Goal: Information Seeking & Learning: Learn about a topic

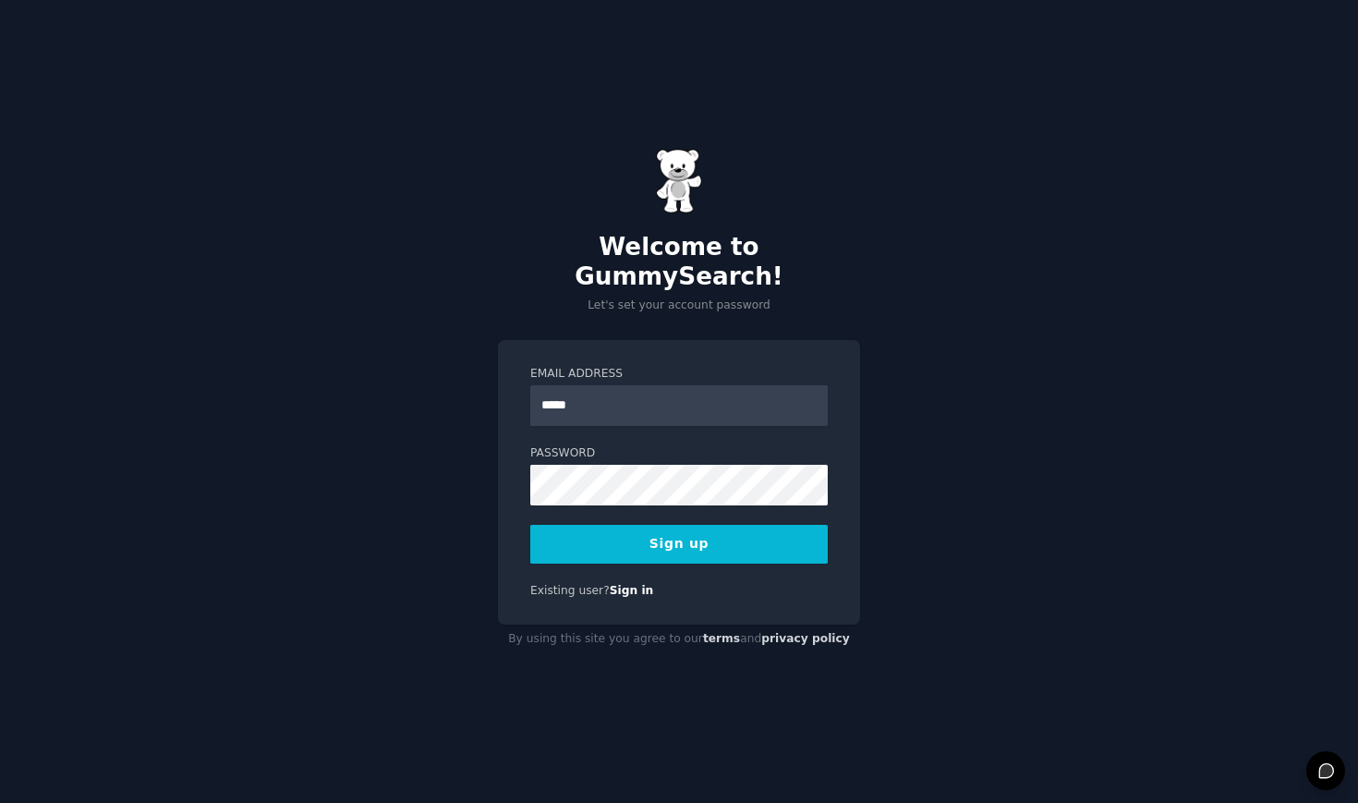
type input "**********"
click at [610, 531] on button "Sign up" at bounding box center [679, 544] width 298 height 39
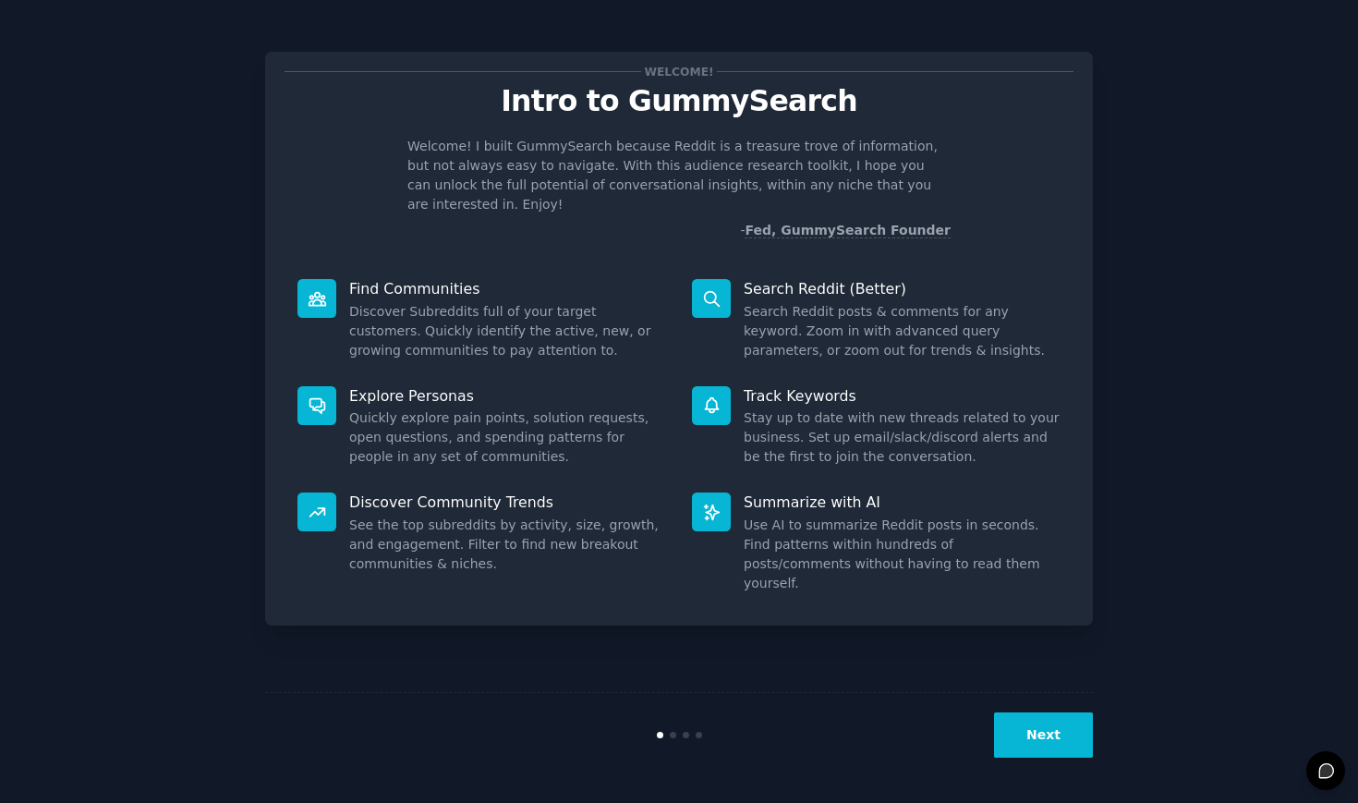
click at [1048, 734] on button "Next" at bounding box center [1043, 734] width 99 height 45
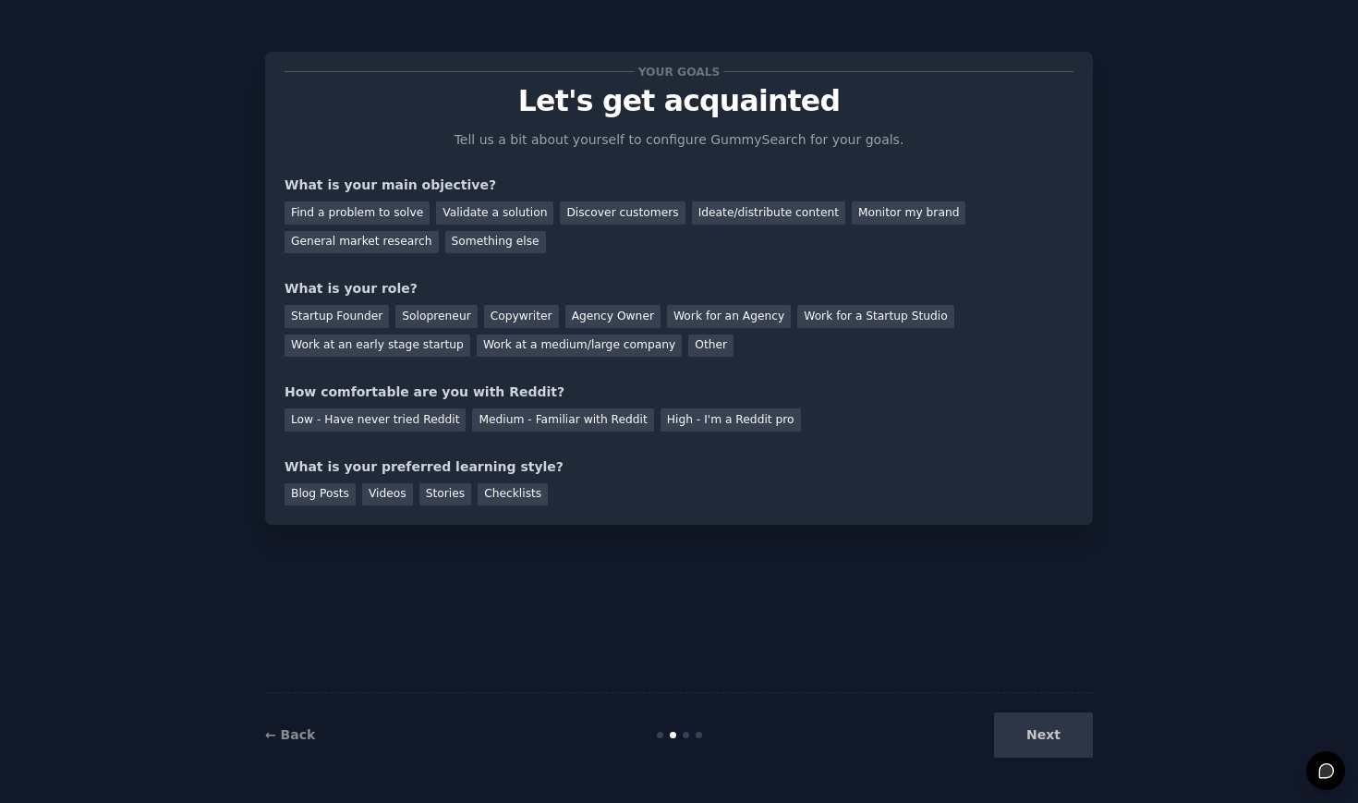
click at [1048, 734] on div "Next" at bounding box center [955, 734] width 276 height 45
click at [1057, 731] on div "Next" at bounding box center [955, 734] width 276 height 45
click at [1151, 582] on div "Your goals Let's get acquainted Tell us a bit about yourself to configure Gummy…" at bounding box center [679, 401] width 1306 height 751
click at [956, 525] on div "Your goals Let's get acquainted Tell us a bit about yourself to configure Gummy…" at bounding box center [679, 401] width 828 height 751
click at [391, 244] on div "General market research" at bounding box center [362, 242] width 154 height 23
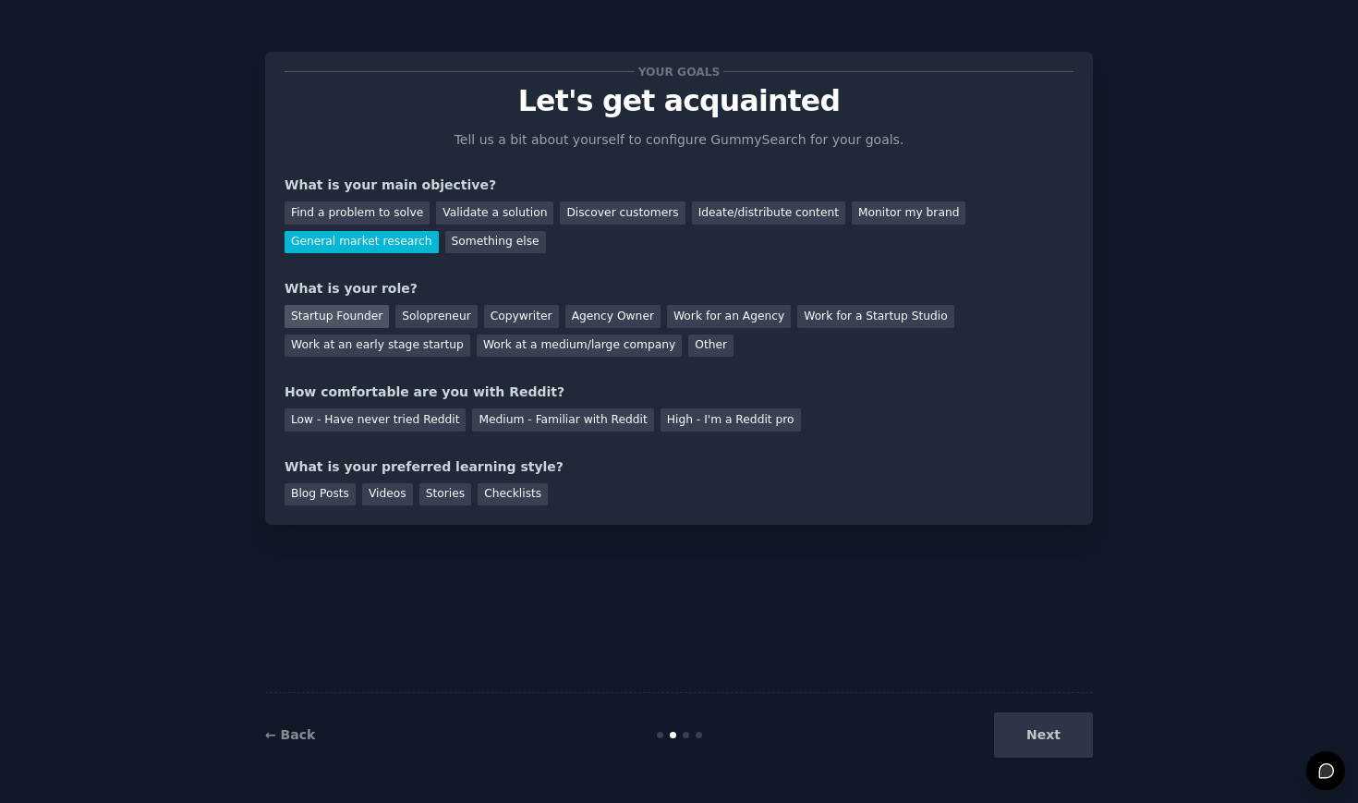
click at [352, 312] on div "Startup Founder" at bounding box center [337, 316] width 104 height 23
click at [510, 424] on div "Medium - Familiar with Reddit" at bounding box center [562, 419] width 181 height 23
click at [333, 497] on div "Blog Posts" at bounding box center [320, 494] width 71 height 23
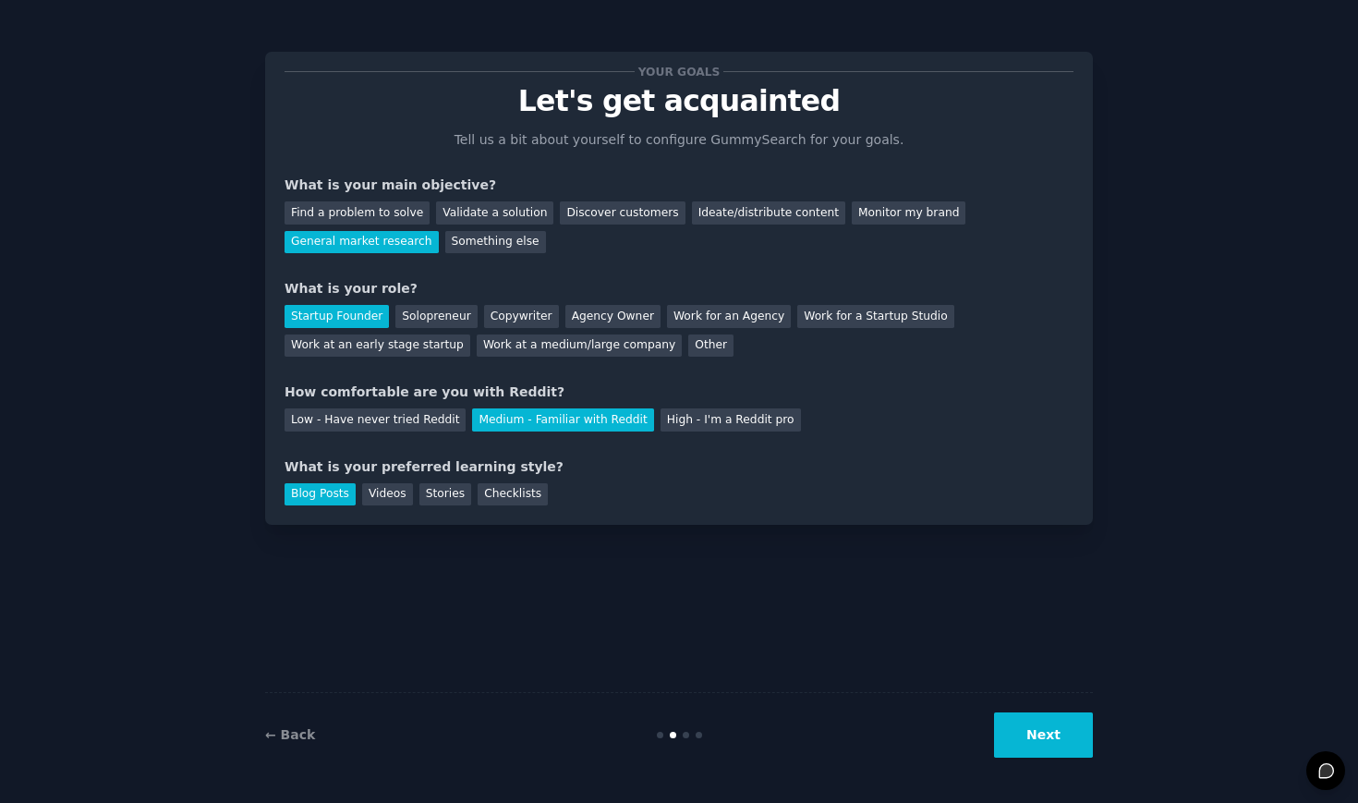
click at [1029, 729] on button "Next" at bounding box center [1043, 734] width 99 height 45
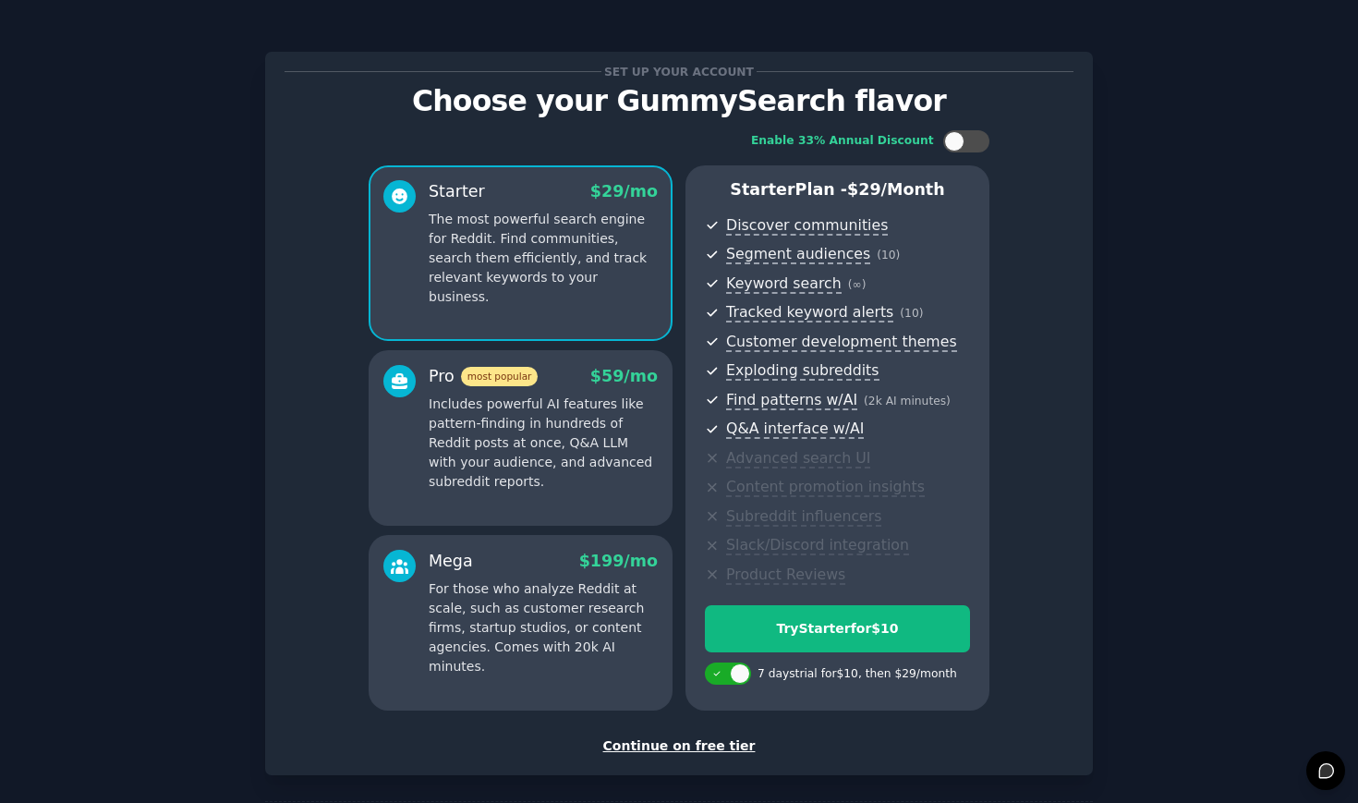
click at [682, 747] on div "Continue on free tier" at bounding box center [679, 745] width 789 height 19
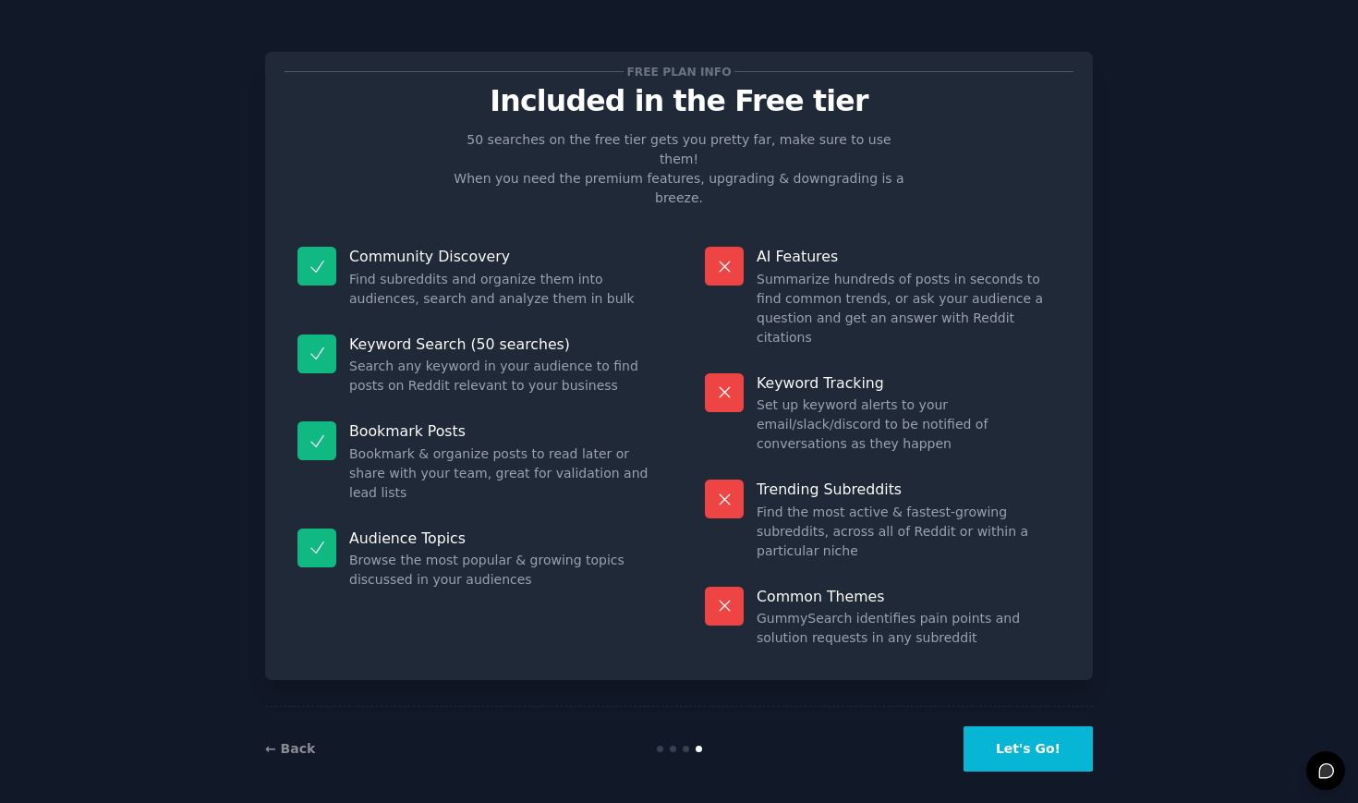
click at [1024, 731] on button "Let's Go!" at bounding box center [1028, 748] width 129 height 45
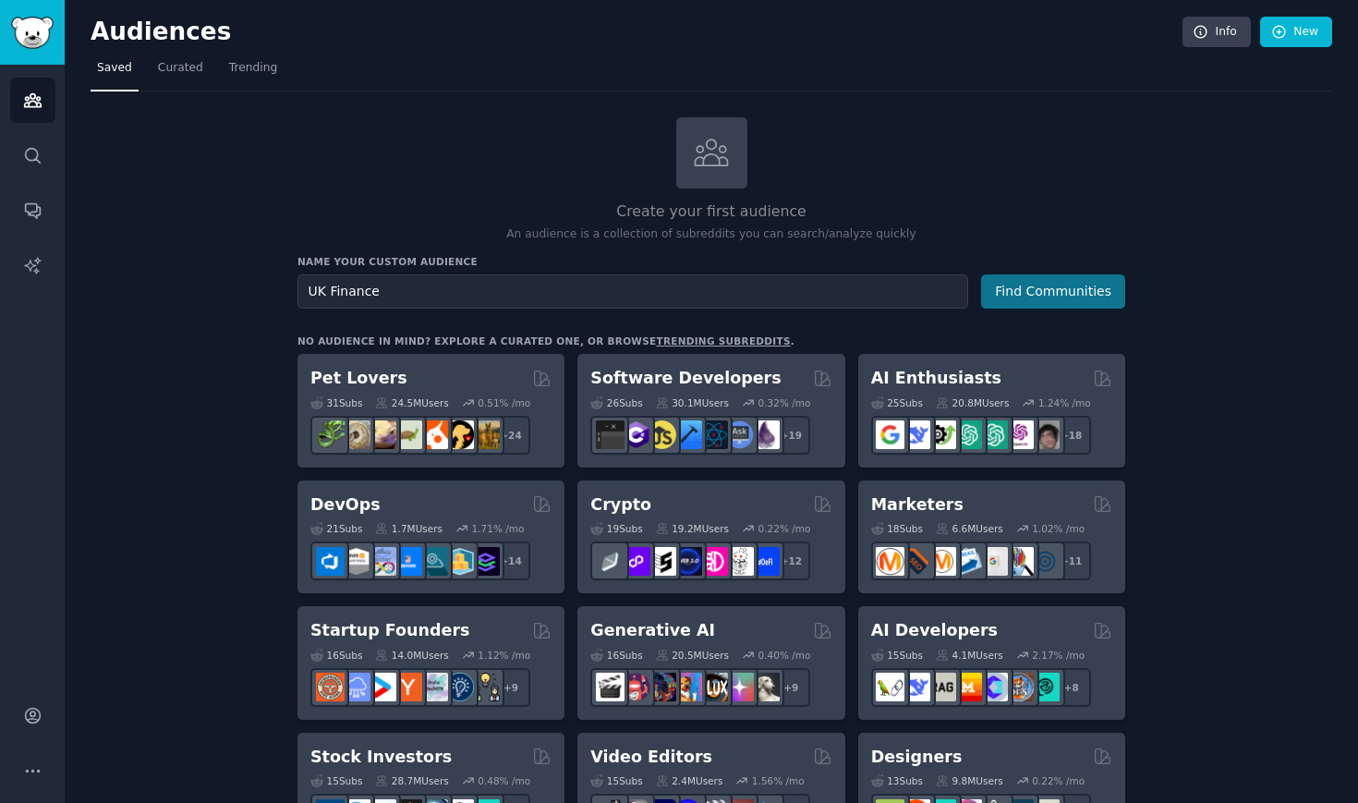
type input "UK Finance"
click at [1034, 277] on button "Find Communities" at bounding box center [1053, 291] width 144 height 34
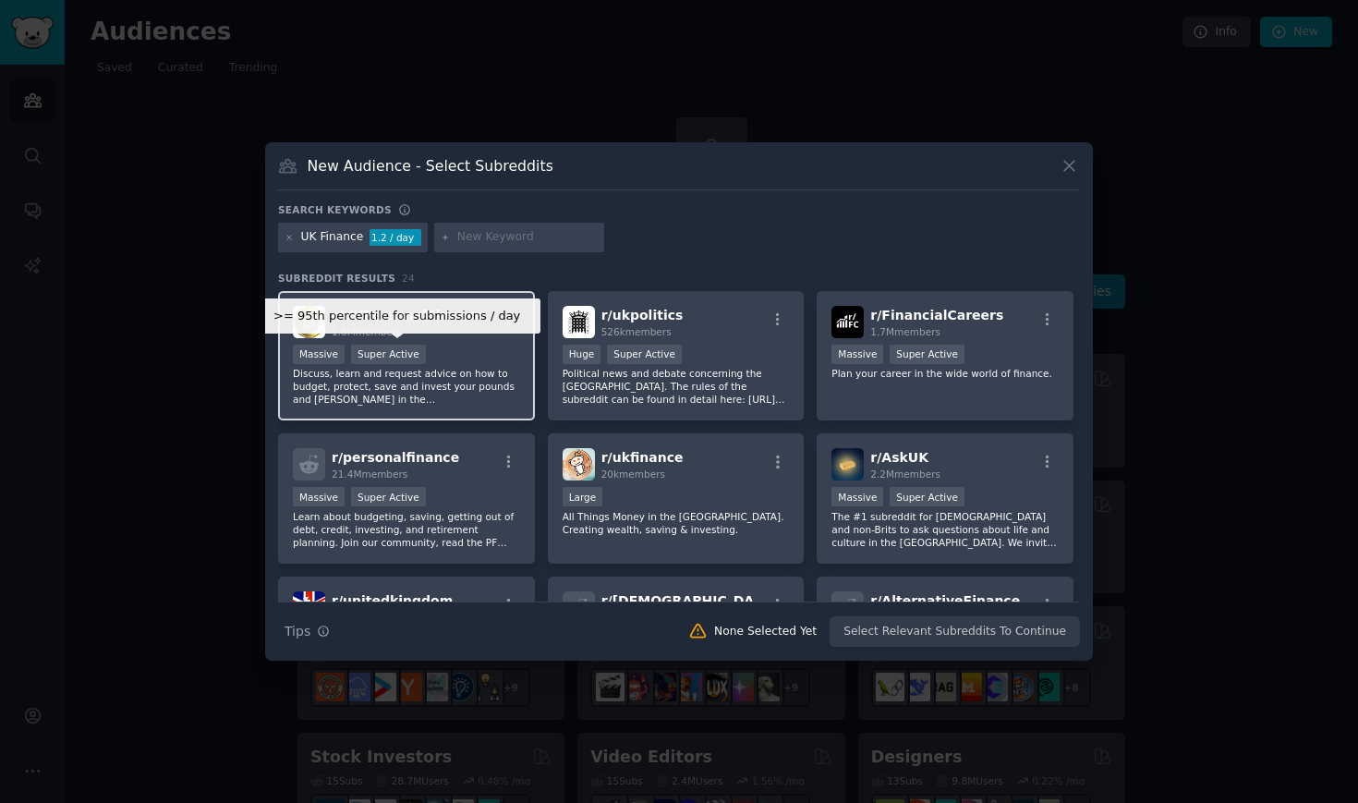
click at [409, 361] on div "Super Active" at bounding box center [388, 354] width 75 height 19
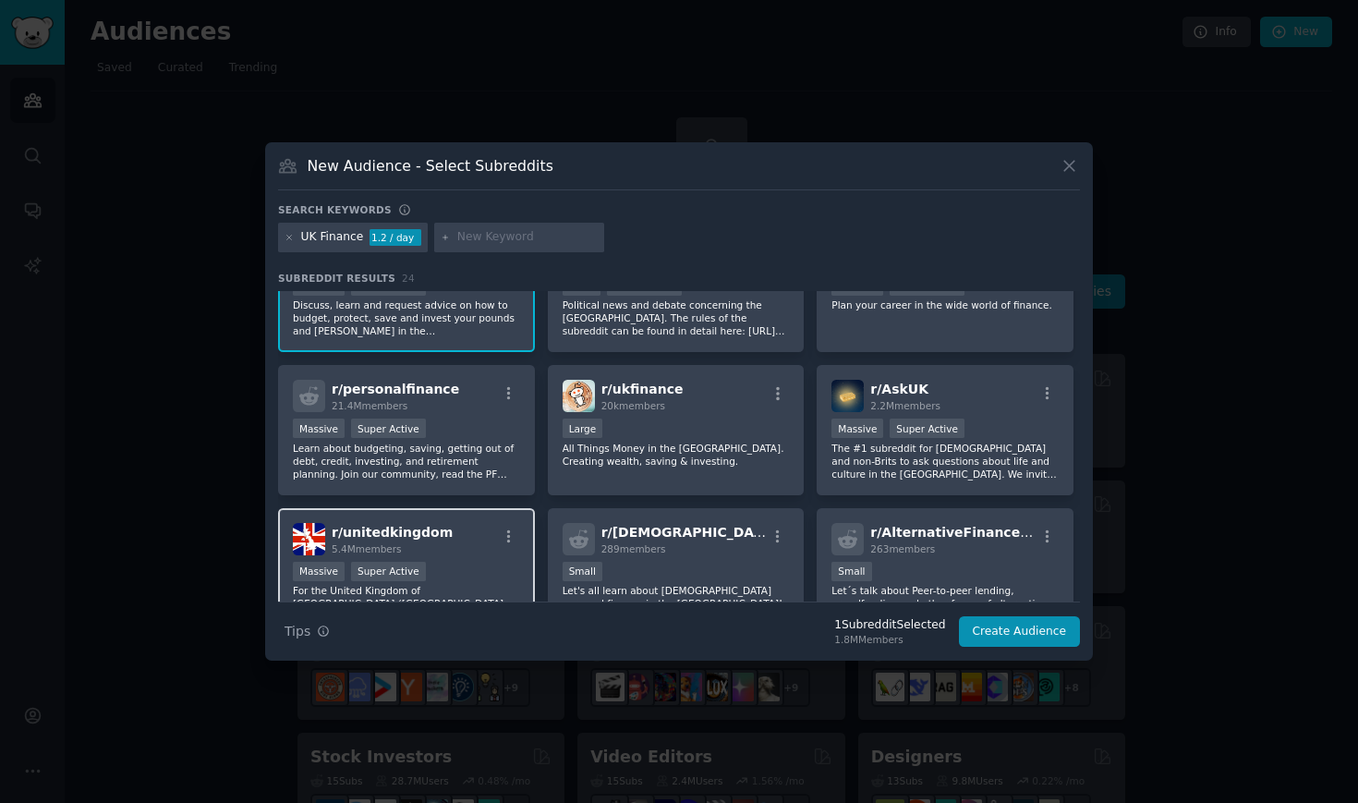
scroll to position [63, 0]
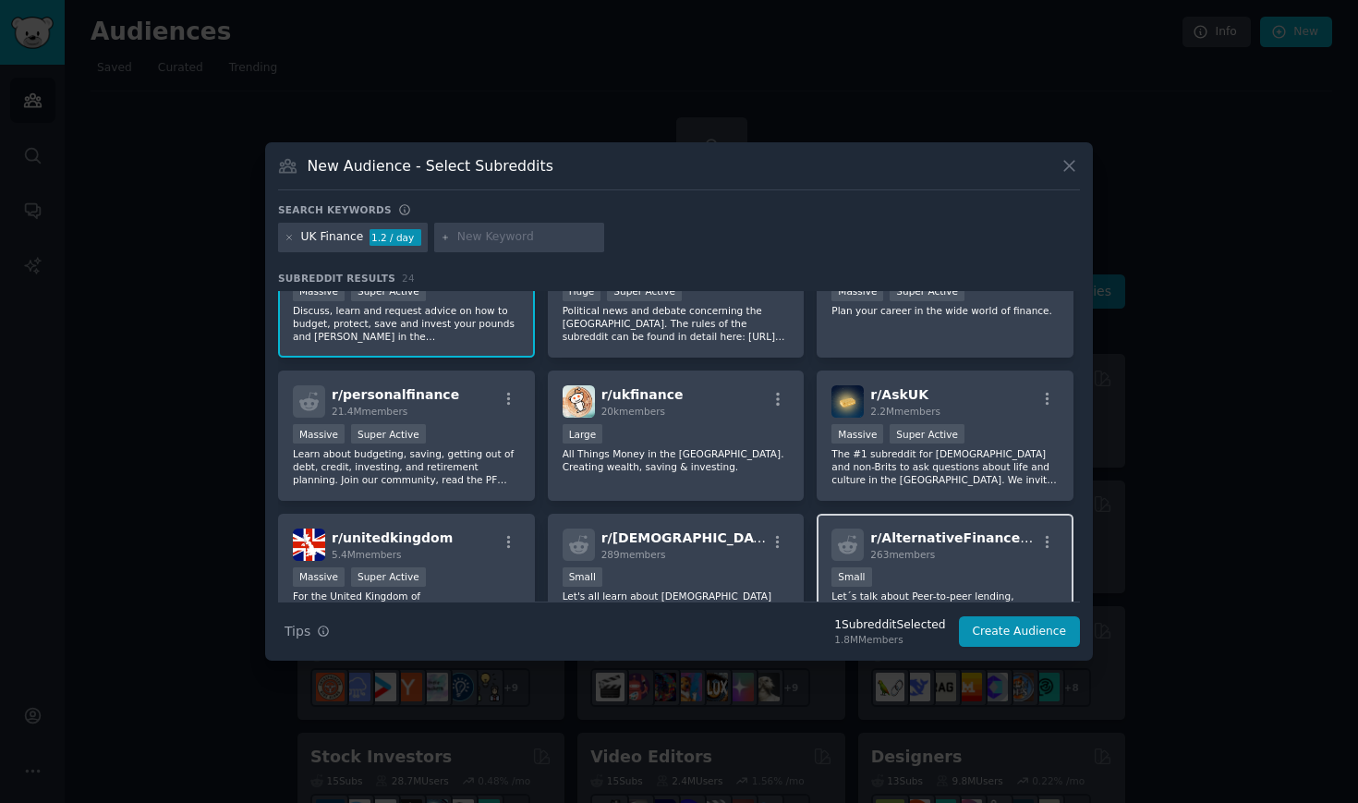
click at [934, 568] on div "Small" at bounding box center [945, 578] width 227 height 23
click at [677, 528] on h2 "r/ IslamicFinanceUK 289 members" at bounding box center [683, 544] width 165 height 32
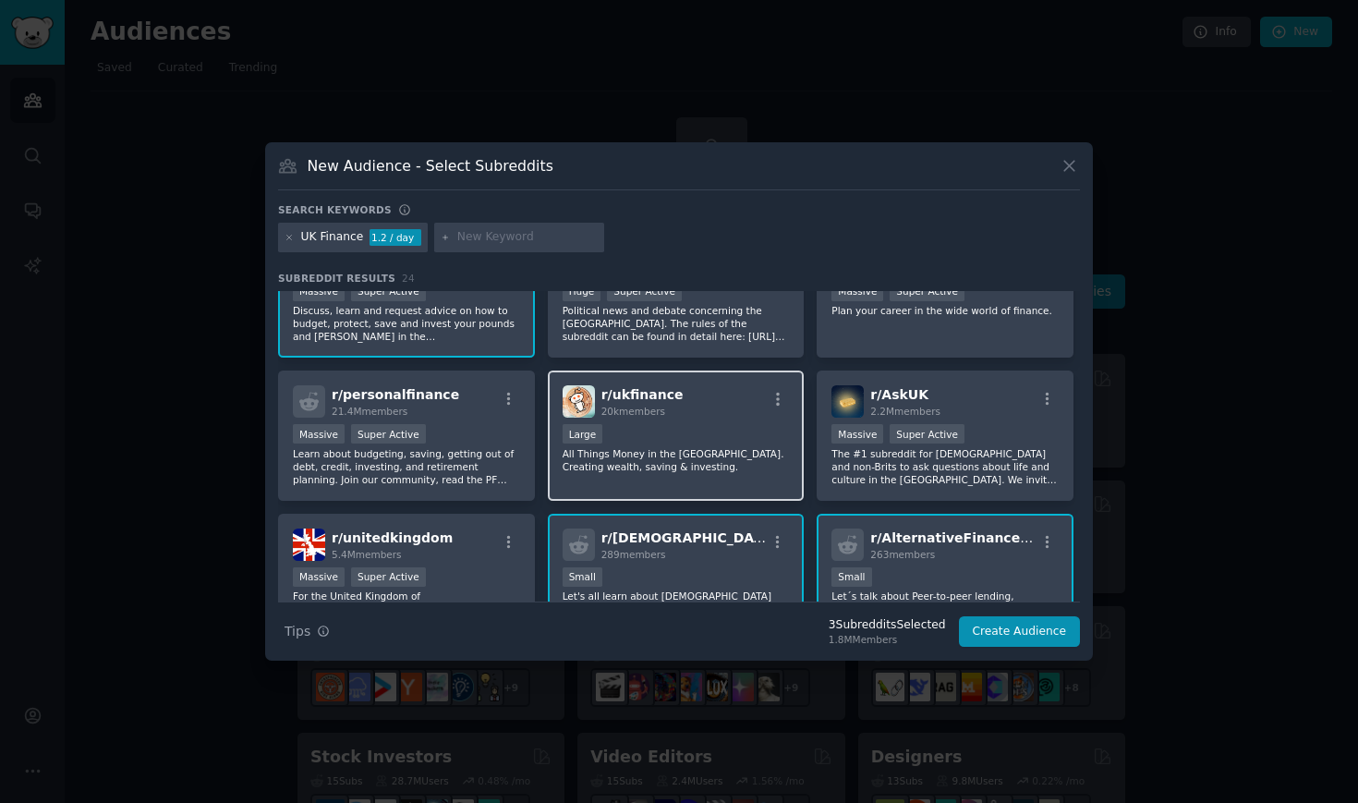
click at [657, 421] on div "r/ ukfinance 20k members Large All Things Money in the UK. Creating wealth, sav…" at bounding box center [676, 435] width 257 height 130
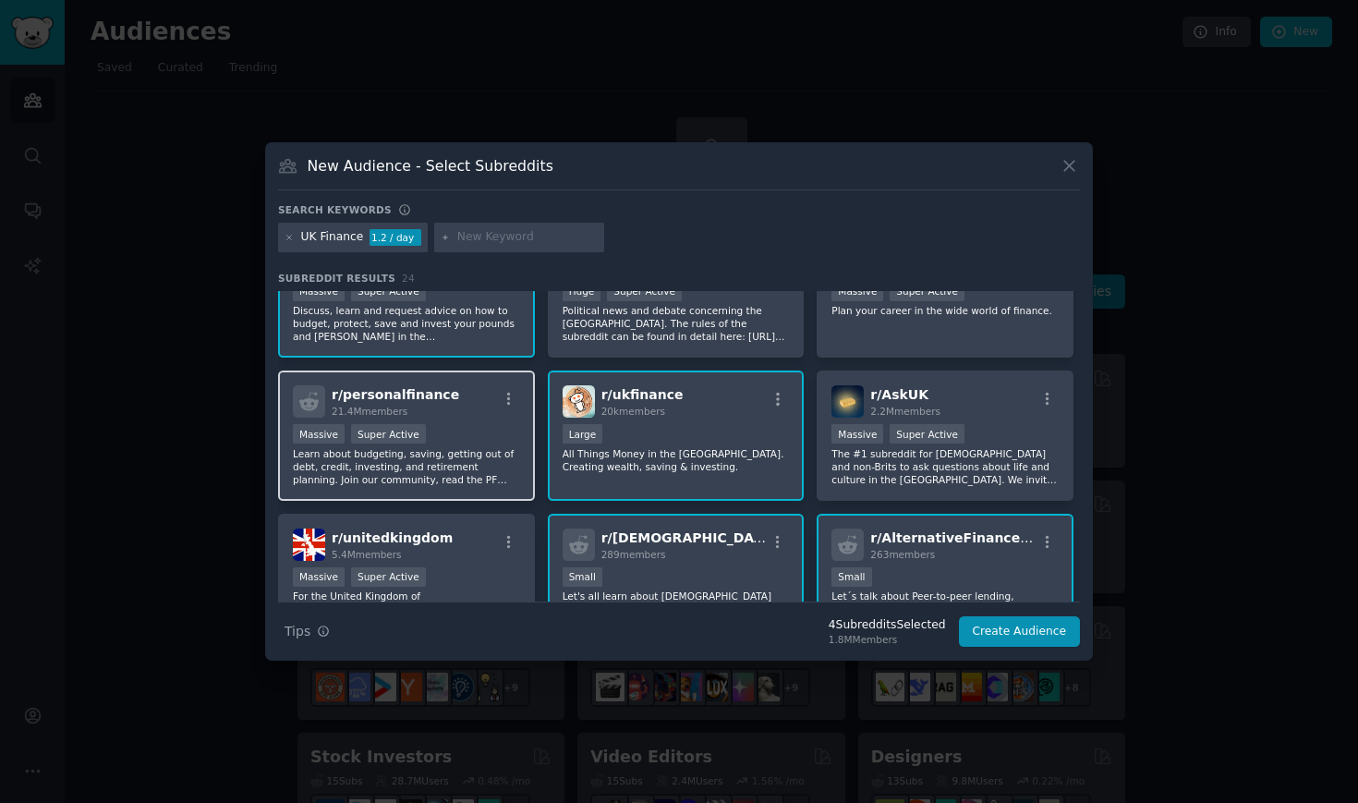
click at [481, 418] on div "r/ personalfinance 21.4M members Massive Super Active Learn about budgeting, sa…" at bounding box center [406, 435] width 257 height 130
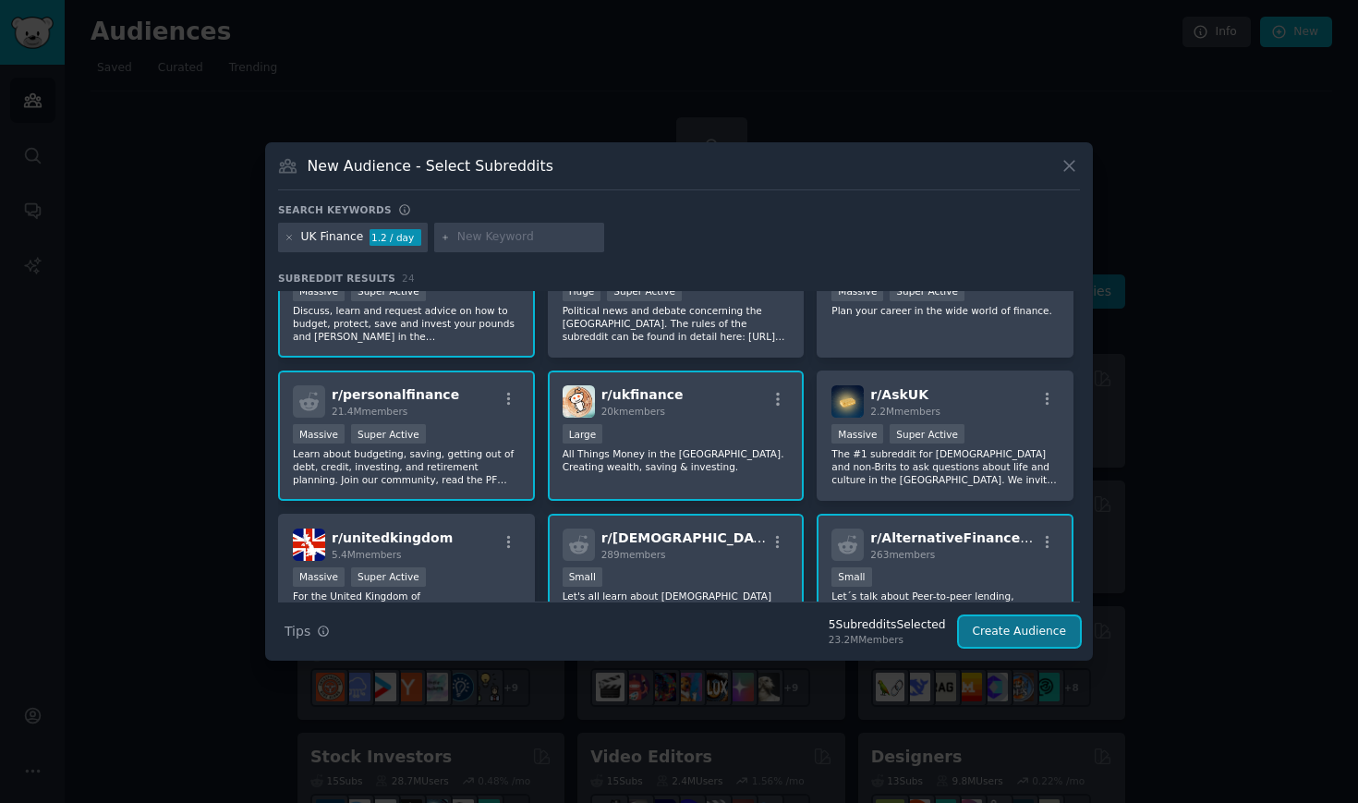
click at [1049, 622] on button "Create Audience" at bounding box center [1020, 631] width 122 height 31
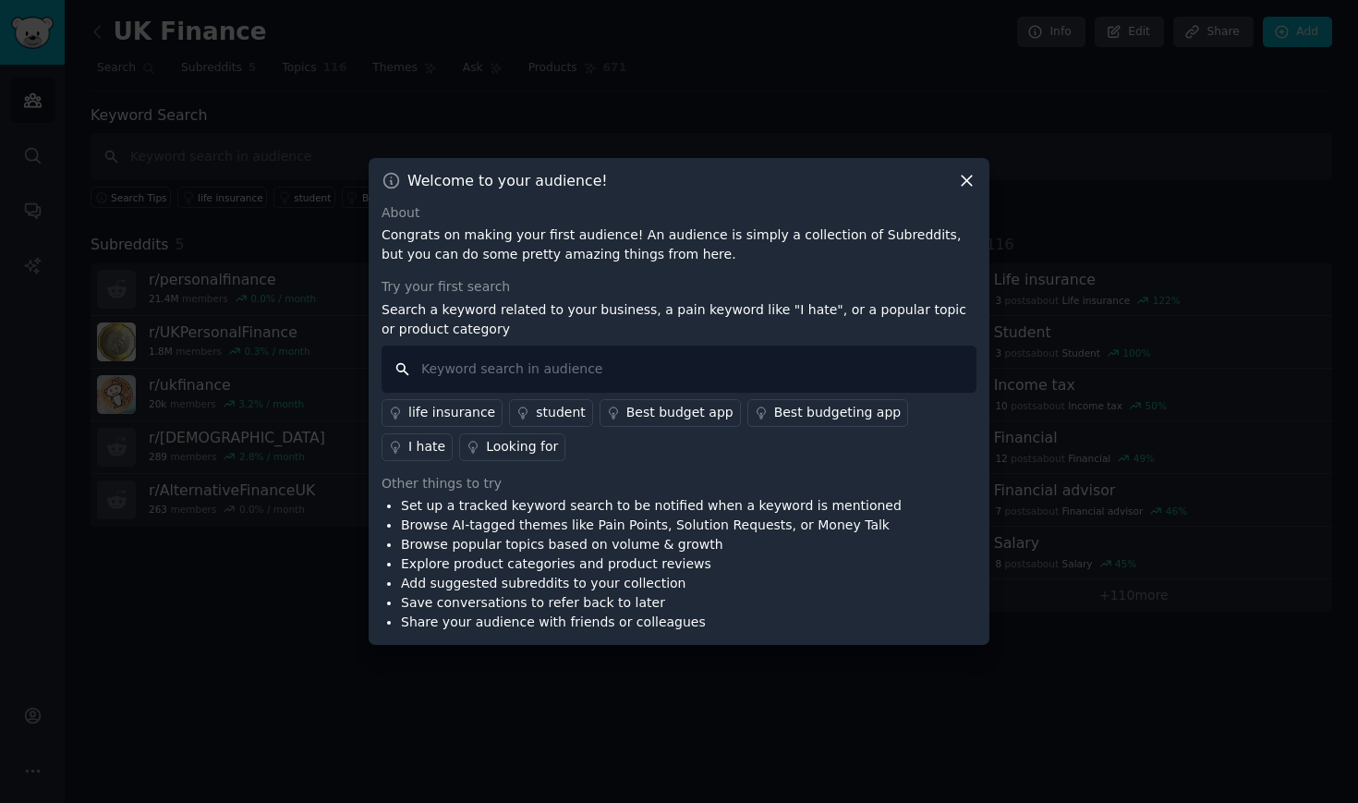
click at [470, 372] on input "text" at bounding box center [679, 369] width 595 height 47
type input "what are the main financial issues for young adults"
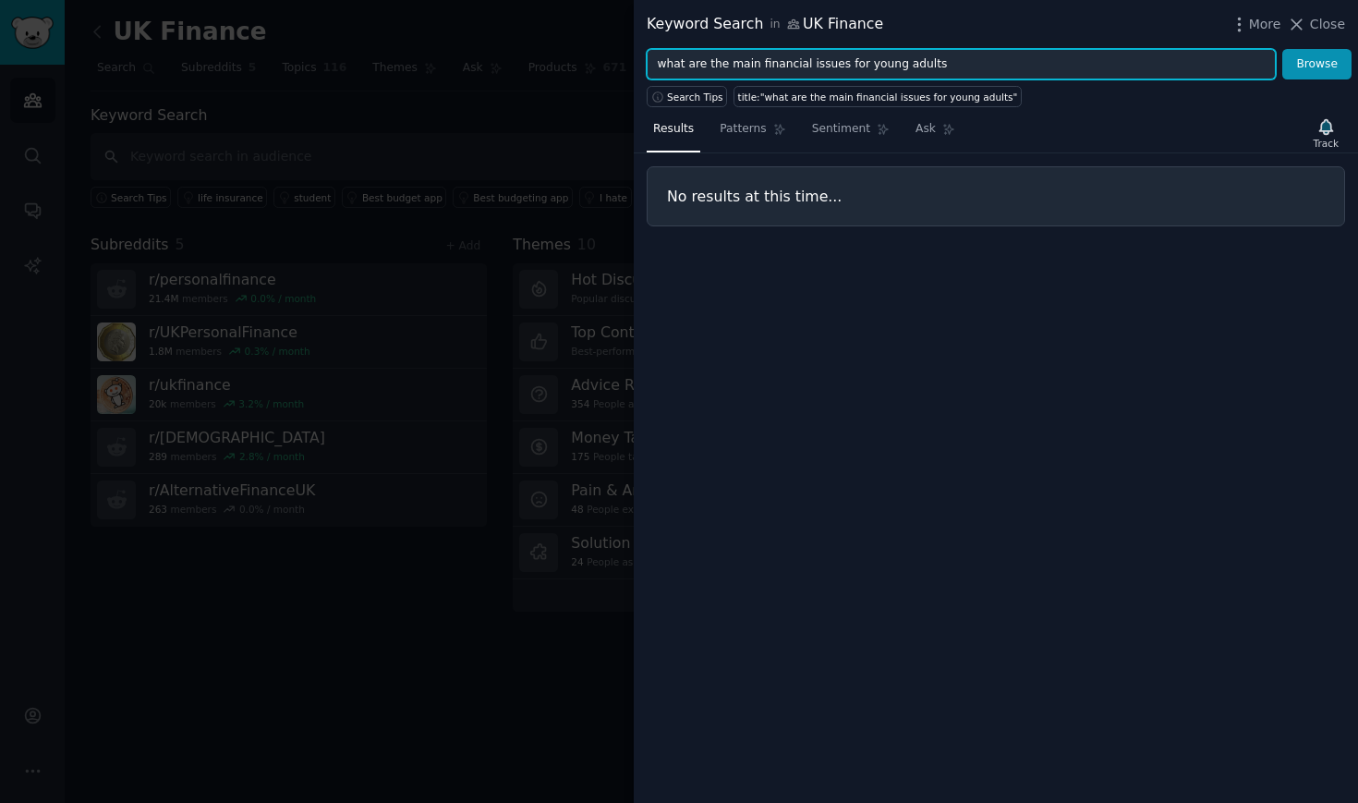
drag, startPoint x: 945, startPoint y: 67, endPoint x: 634, endPoint y: 51, distance: 311.8
click at [634, 52] on div "what are the main financial issues for young adults Browse" at bounding box center [996, 64] width 724 height 31
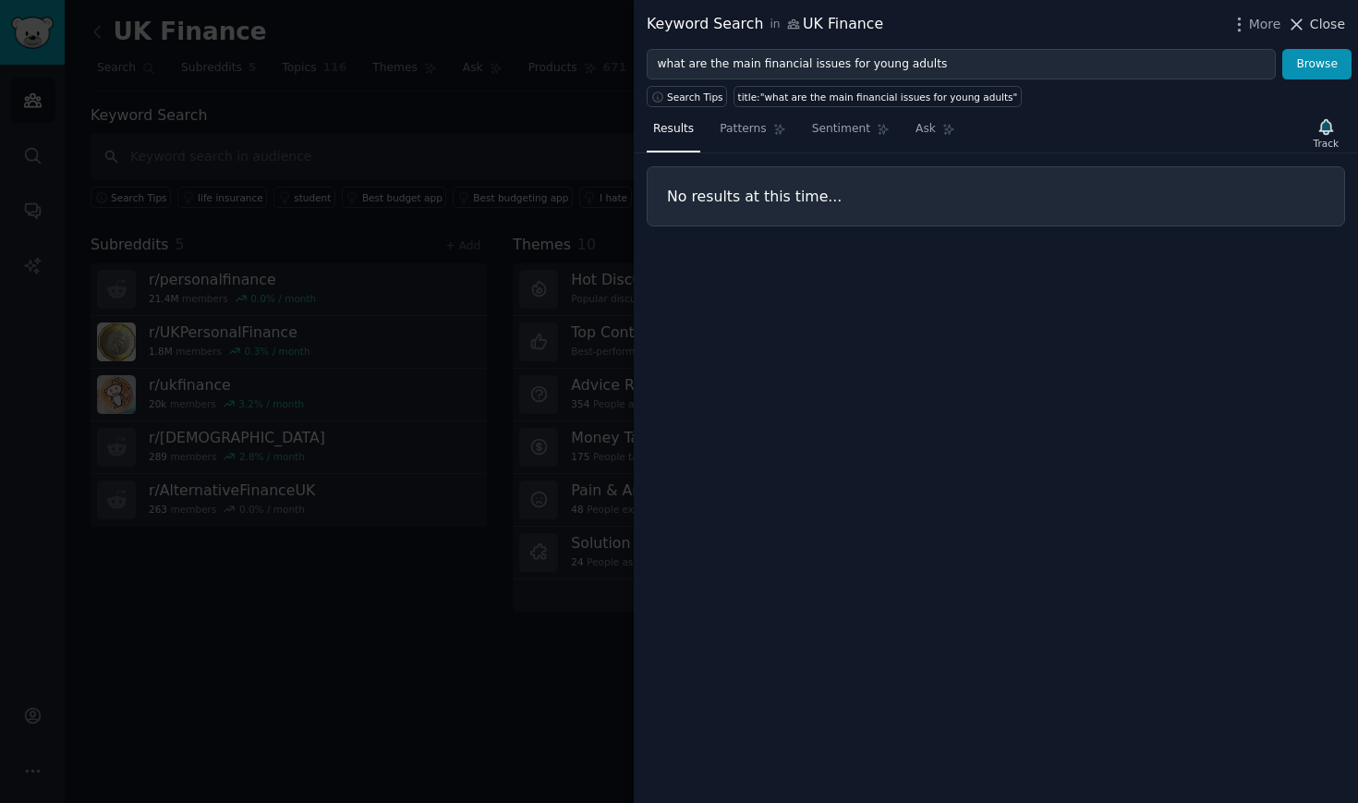
click at [1318, 30] on span "Close" at bounding box center [1327, 24] width 35 height 19
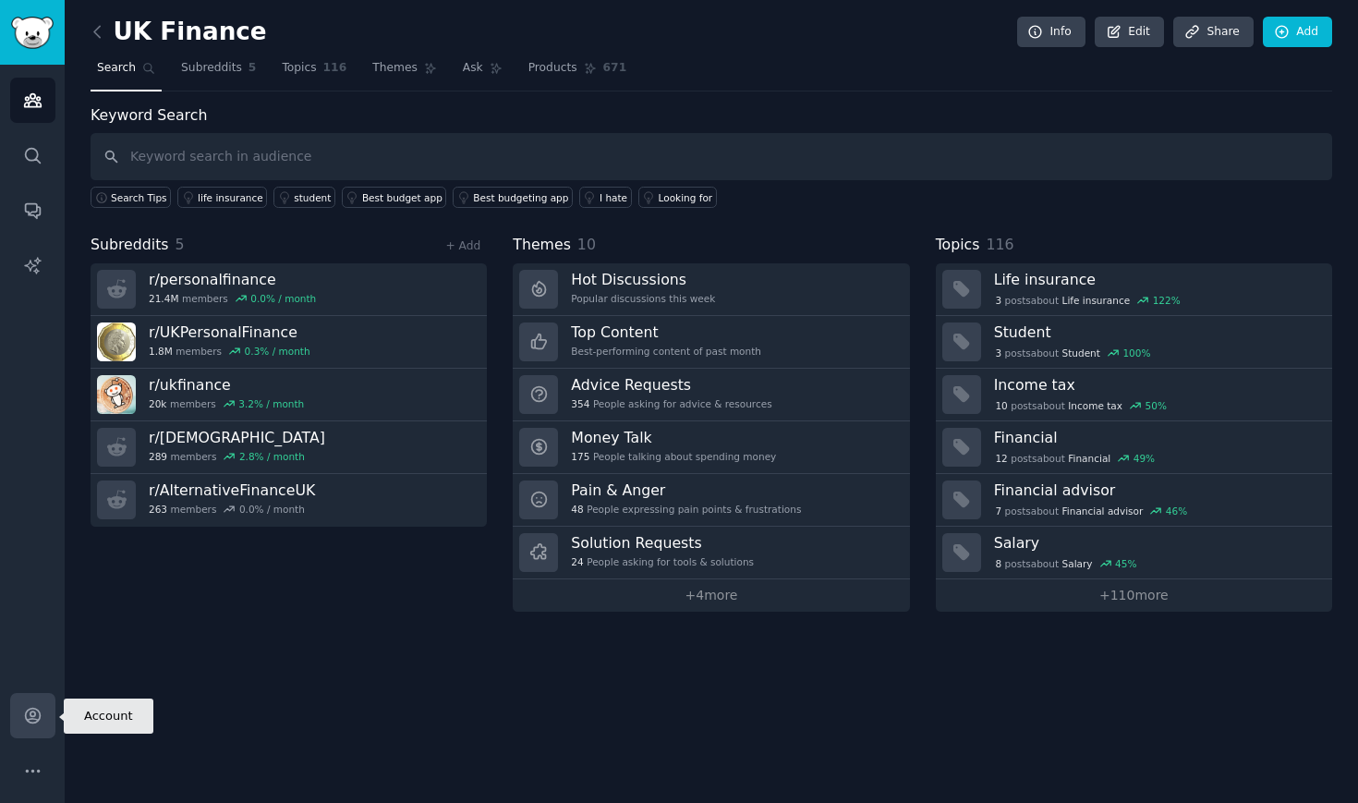
click at [39, 717] on icon "Sidebar" at bounding box center [32, 716] width 15 height 15
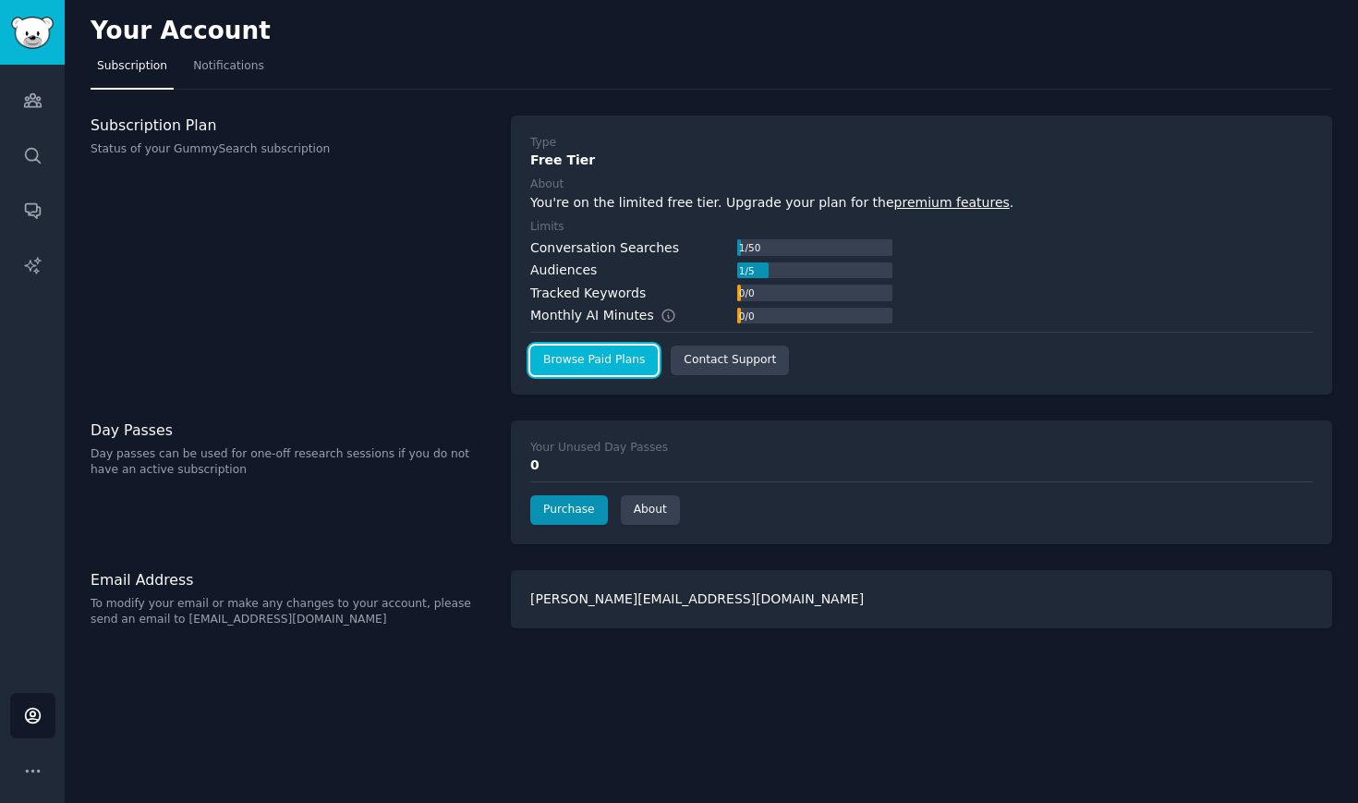
click at [597, 362] on link "Browse Paid Plans" at bounding box center [594, 361] width 128 height 30
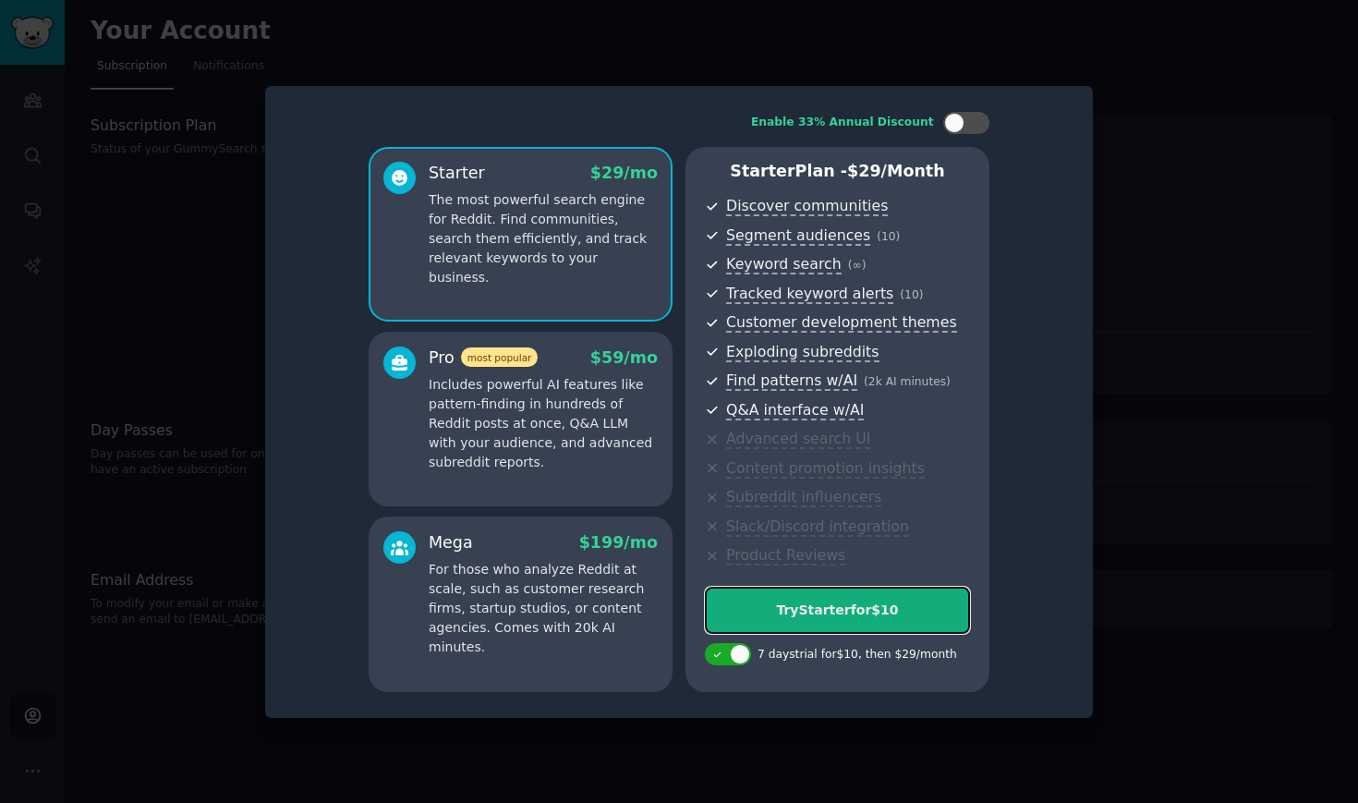
click at [850, 602] on div "Try Starter for $10" at bounding box center [837, 610] width 263 height 19
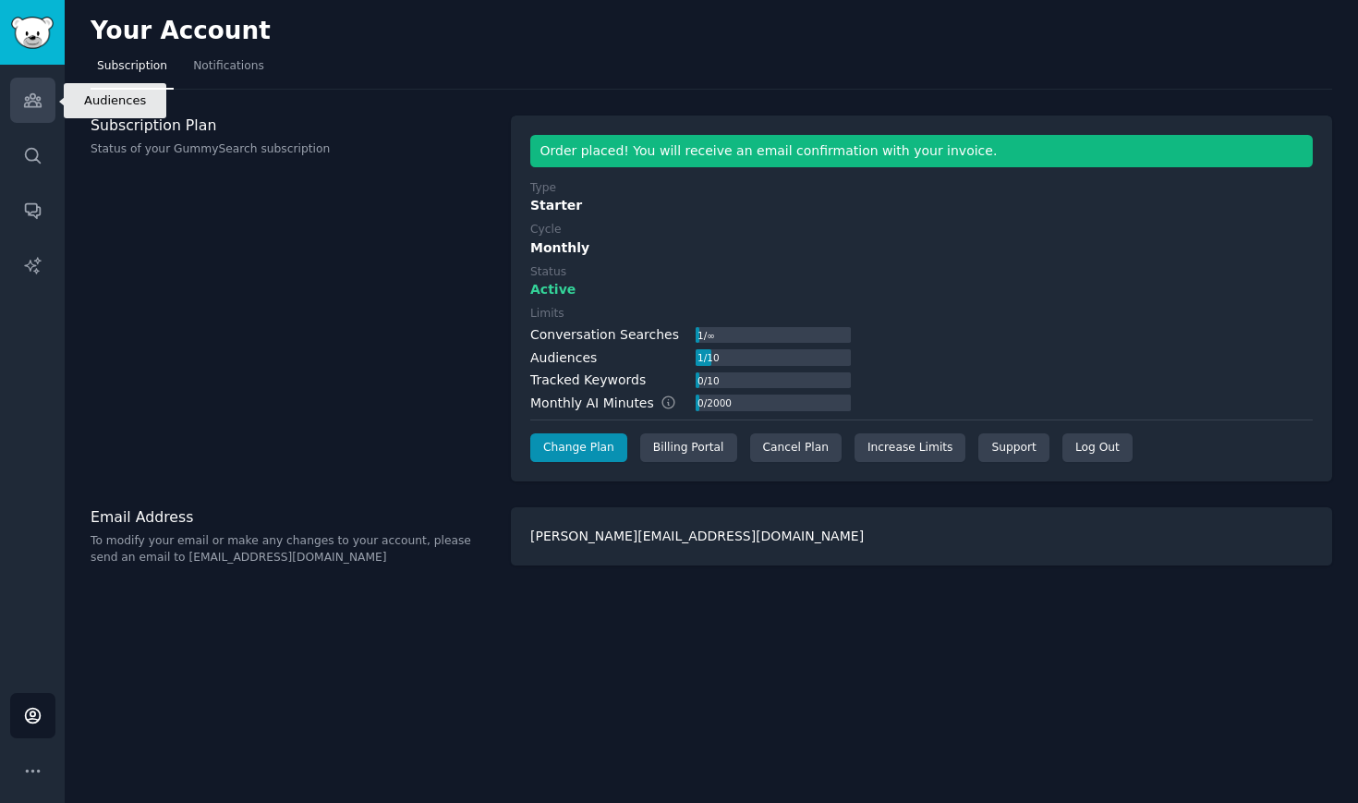
click at [34, 111] on link "Audiences" at bounding box center [32, 100] width 45 height 45
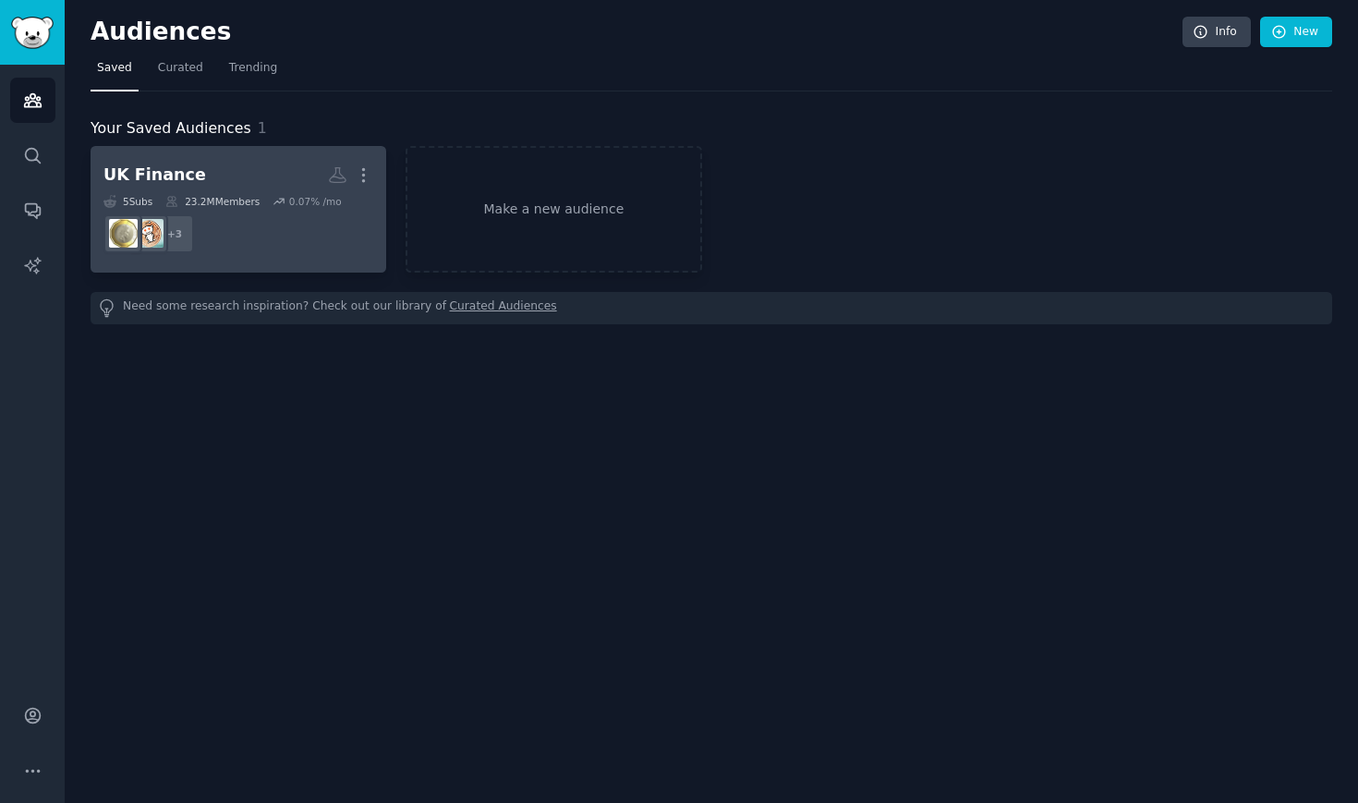
click at [220, 206] on div "23.2M Members" at bounding box center [212, 201] width 94 height 13
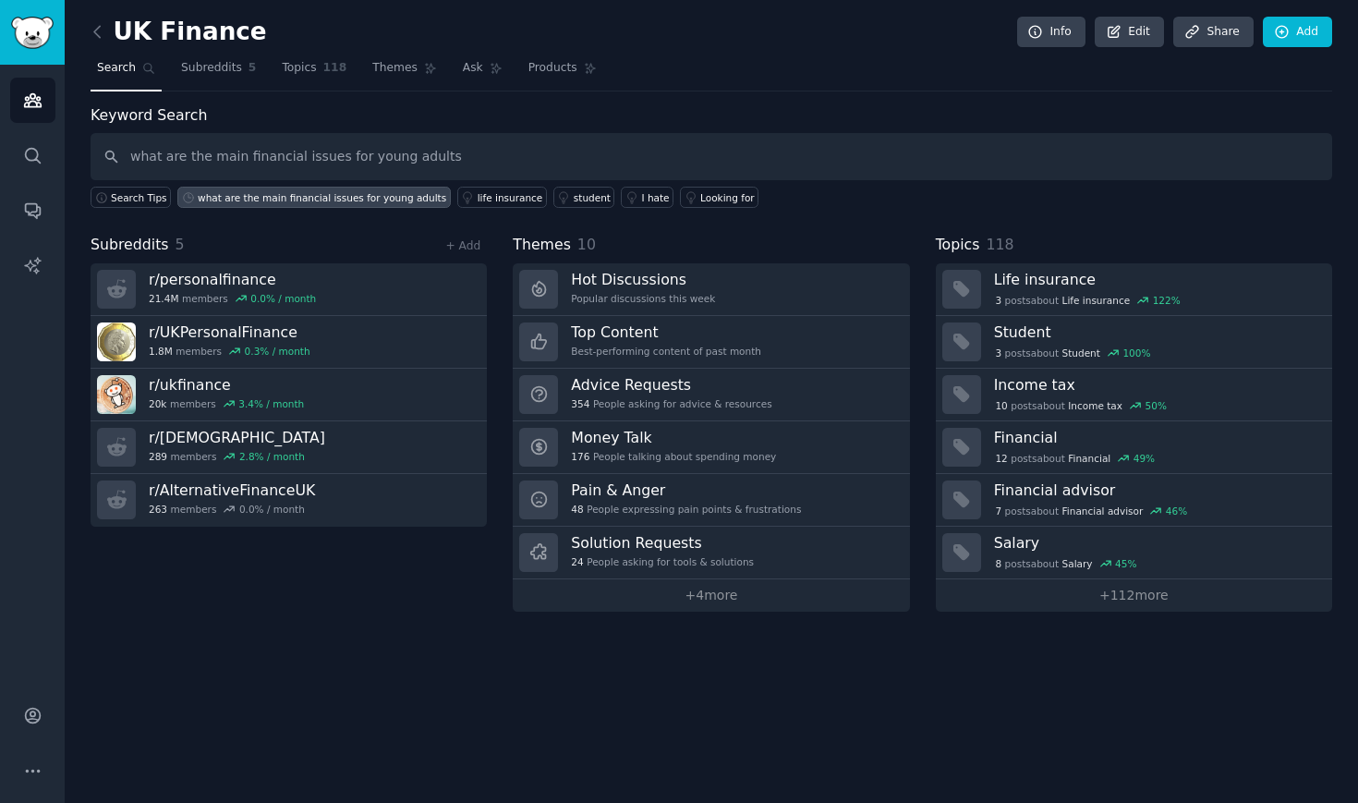
type input "what are the main financial issues for young adults"
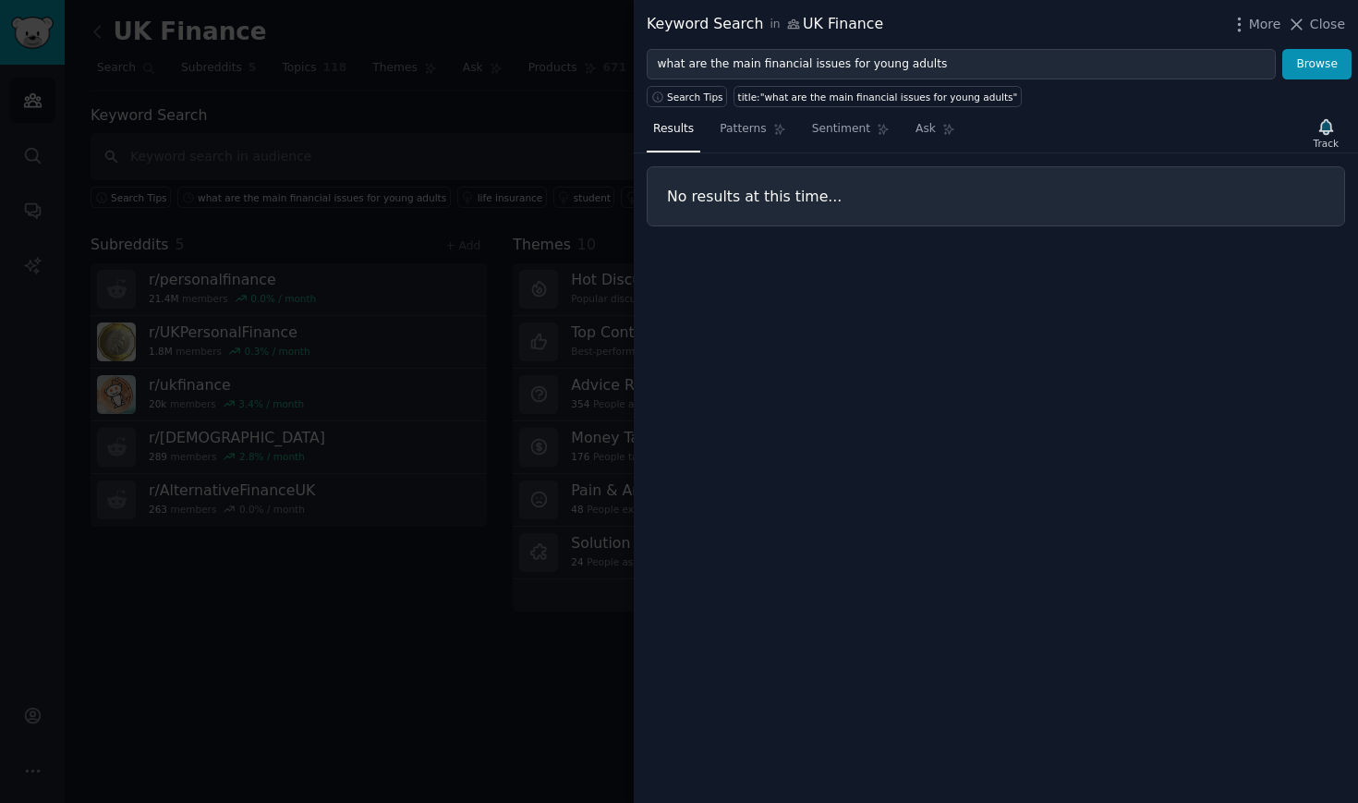
click at [383, 133] on div at bounding box center [679, 401] width 1358 height 803
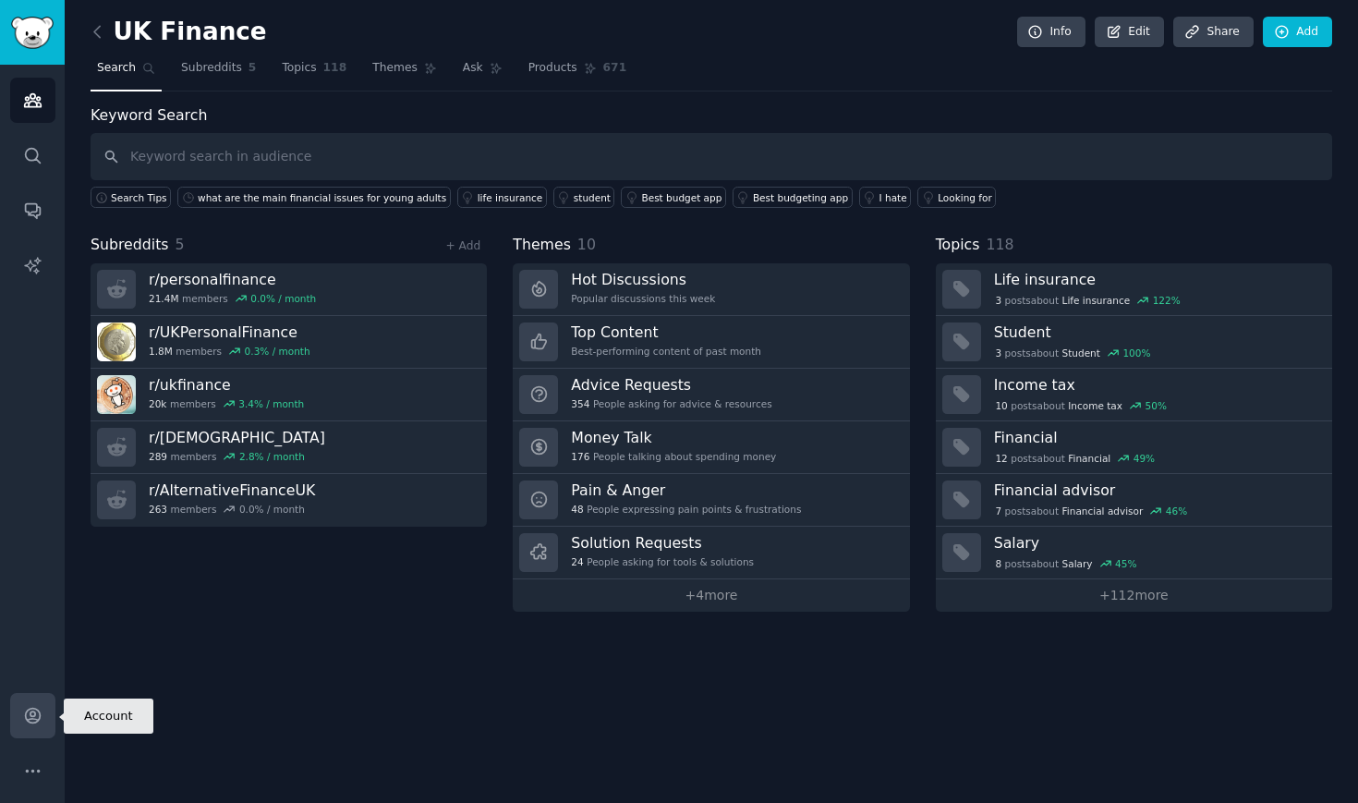
click at [40, 711] on icon "Sidebar" at bounding box center [32, 715] width 19 height 19
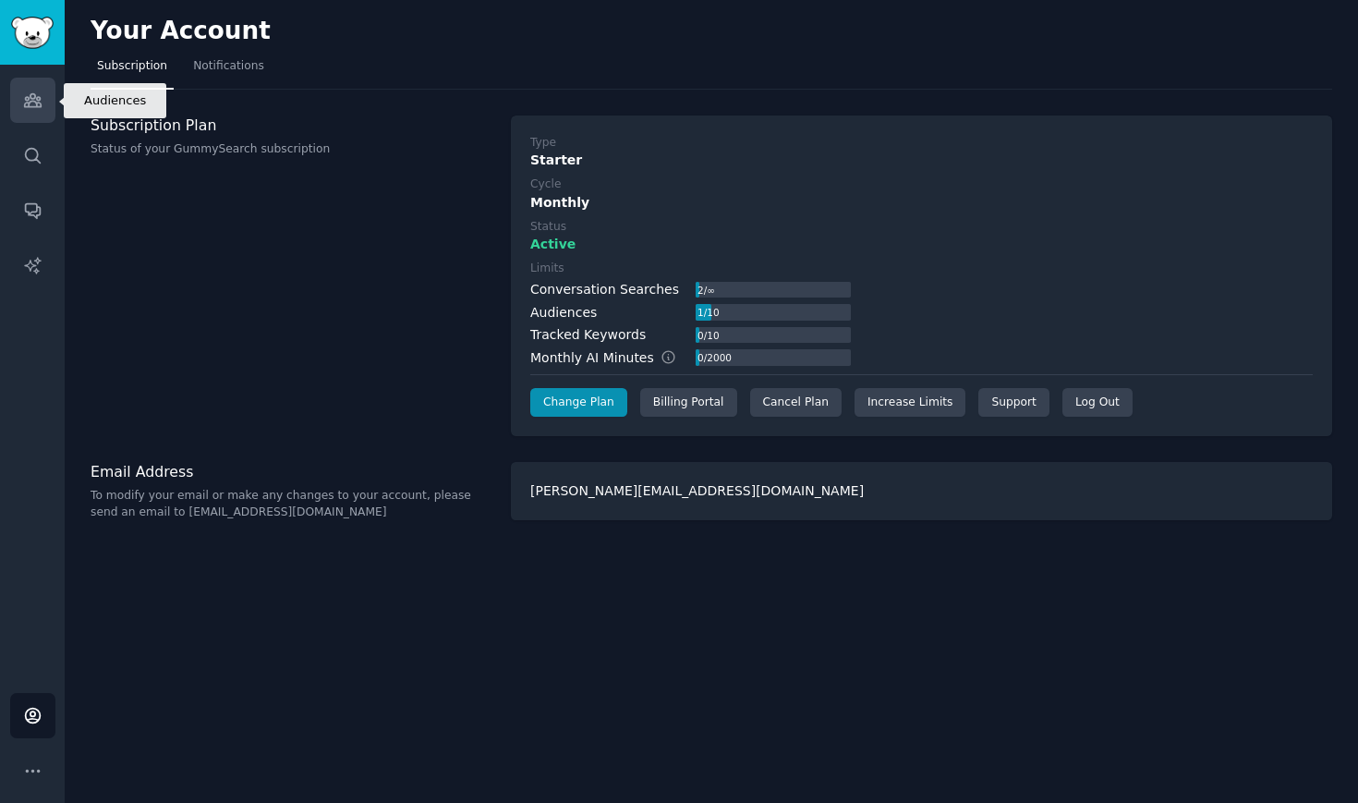
click at [26, 107] on icon "Sidebar" at bounding box center [32, 100] width 19 height 19
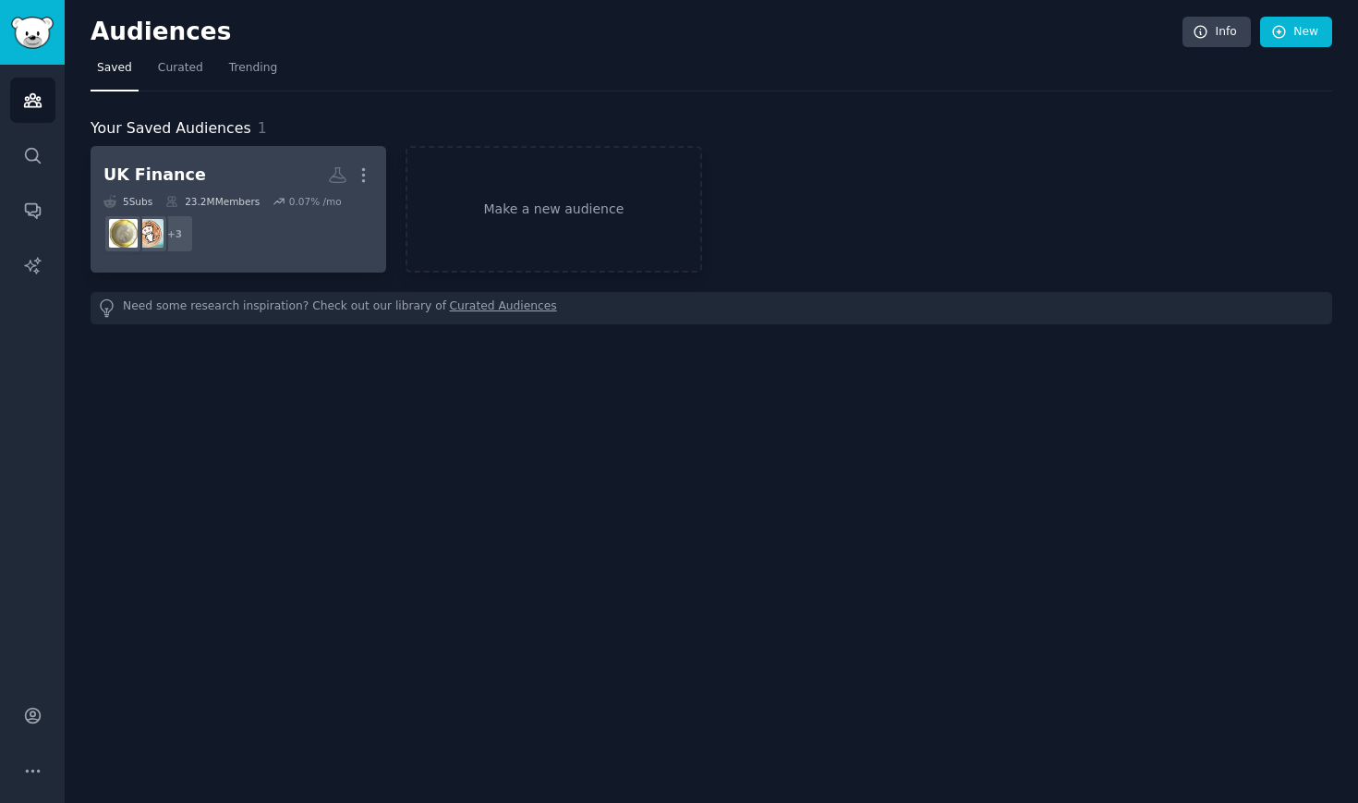
click at [193, 181] on h2 "UK Finance More" at bounding box center [238, 175] width 270 height 32
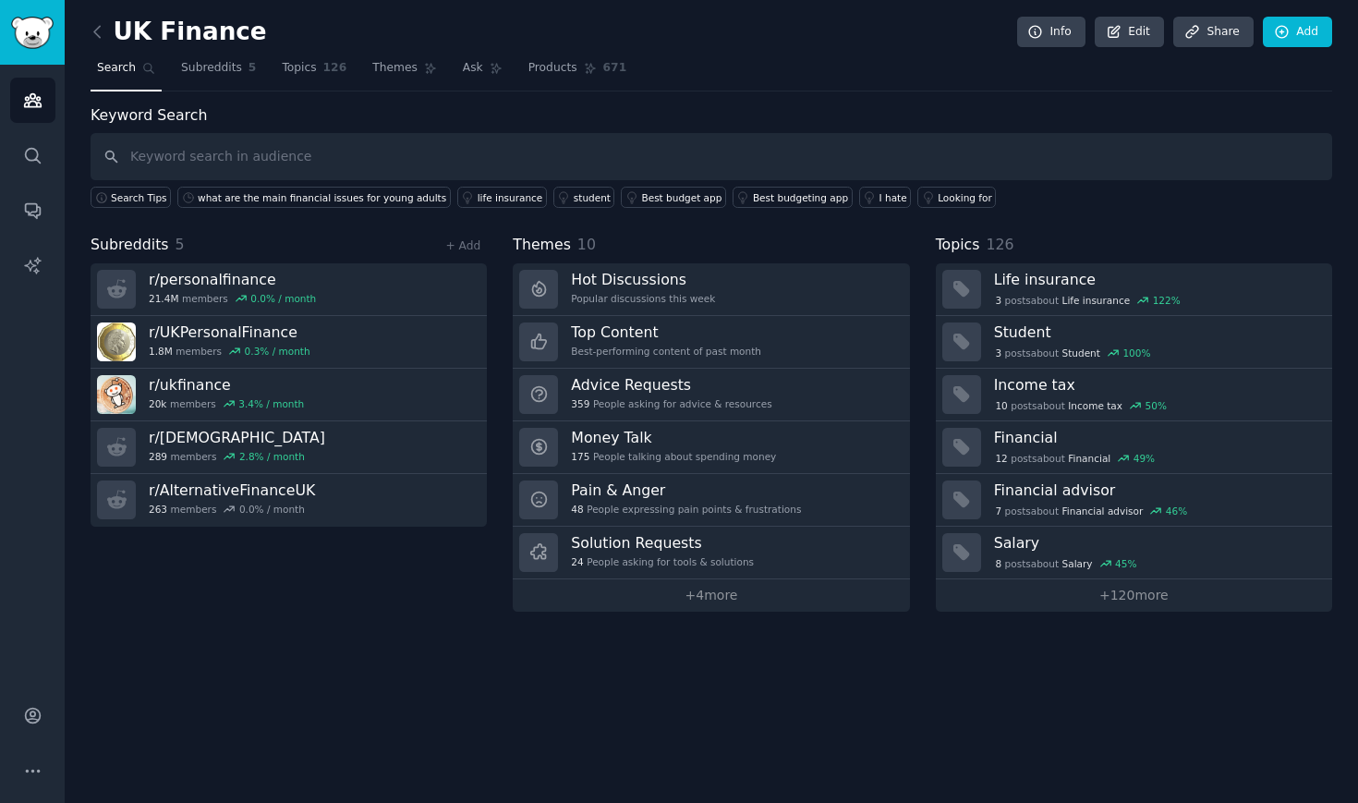
click at [195, 159] on input "text" at bounding box center [712, 156] width 1242 height 47
type input "what are the main financial issues for young adults"
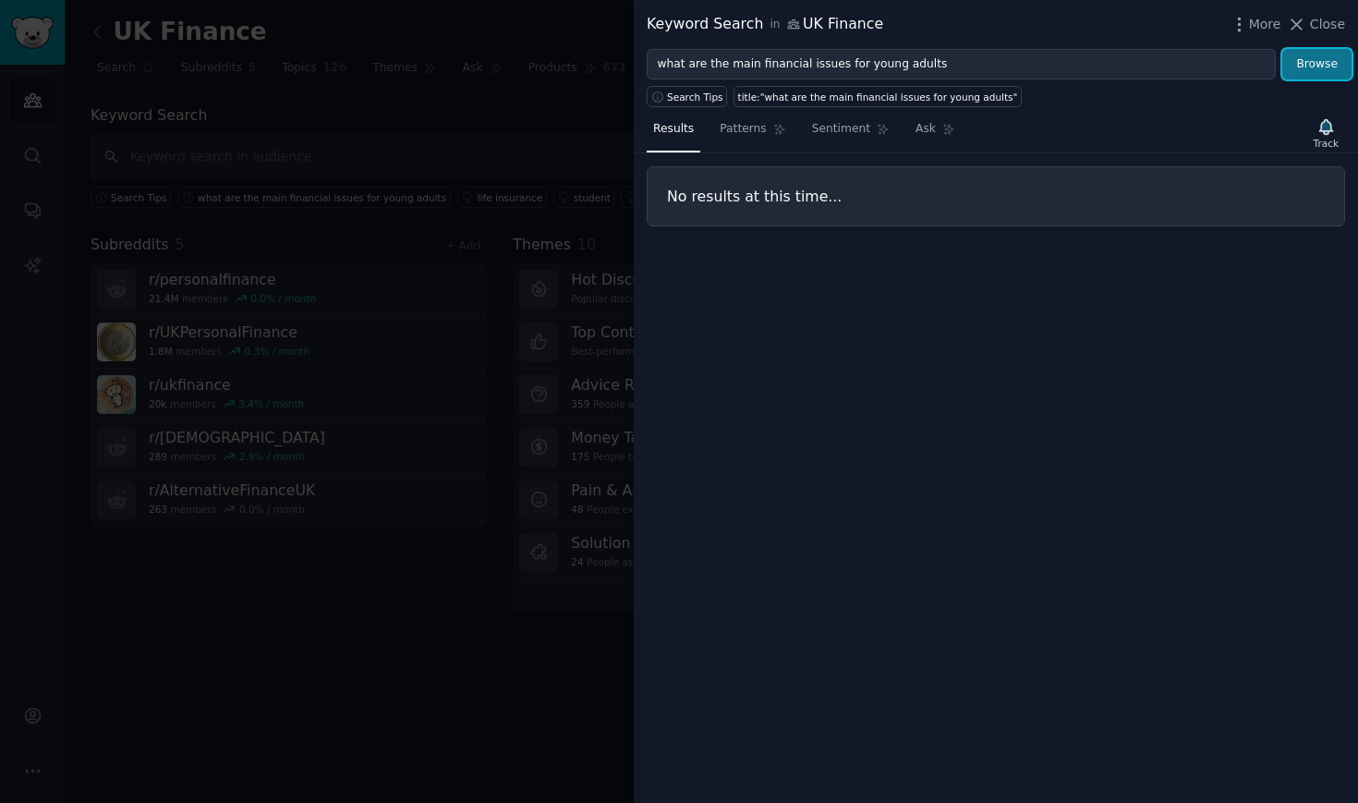
click at [1332, 60] on button "Browse" at bounding box center [1316, 64] width 69 height 31
click at [1328, 19] on span "Close" at bounding box center [1327, 24] width 35 height 19
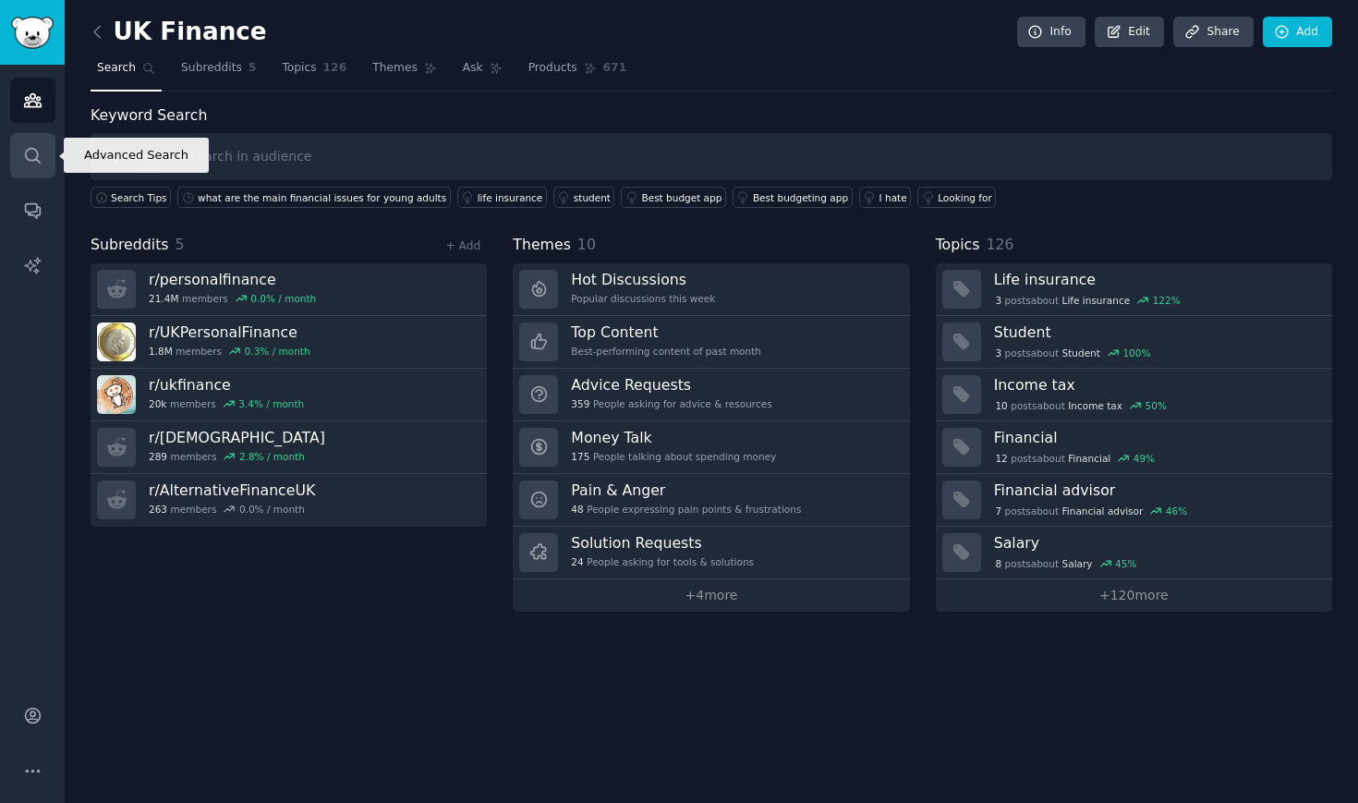
click at [35, 153] on icon "Sidebar" at bounding box center [32, 155] width 19 height 19
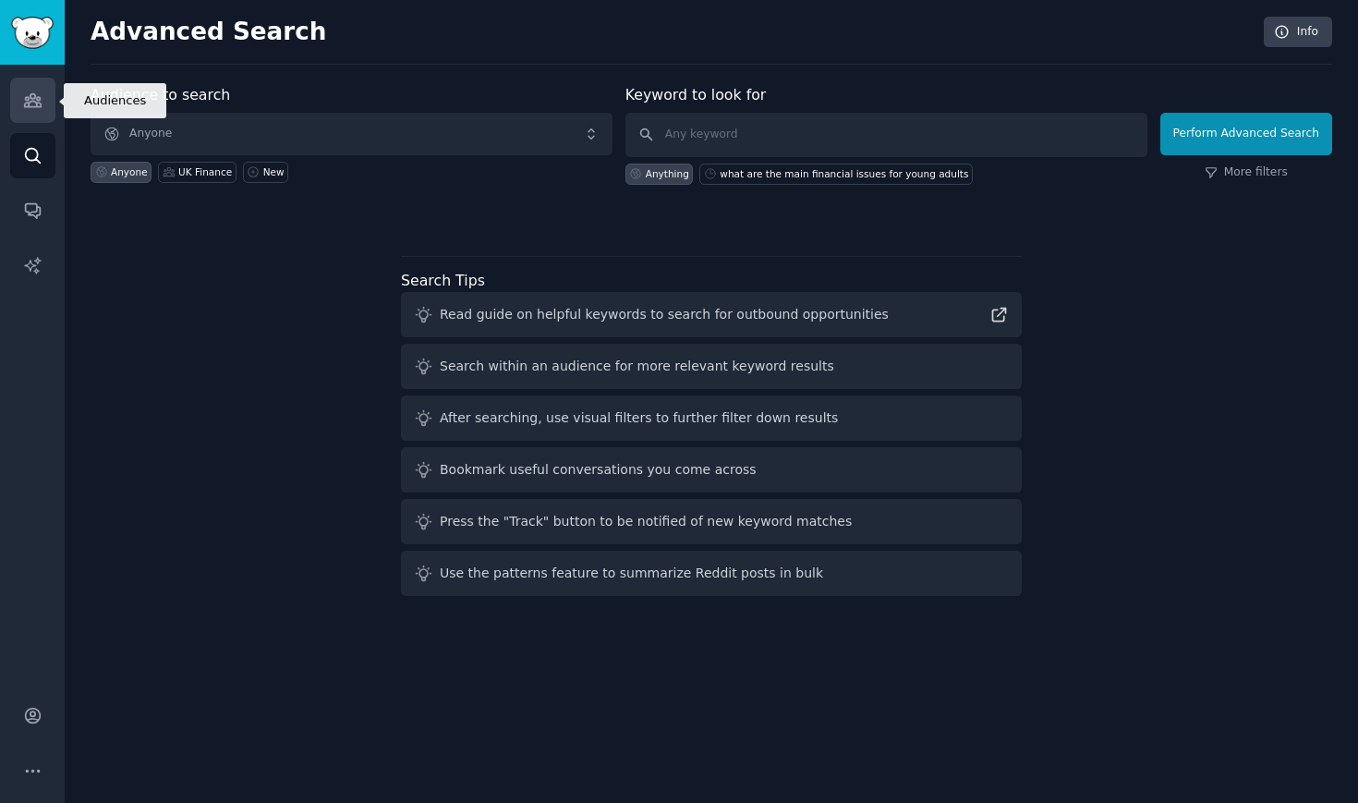
click at [29, 99] on icon "Sidebar" at bounding box center [32, 100] width 17 height 13
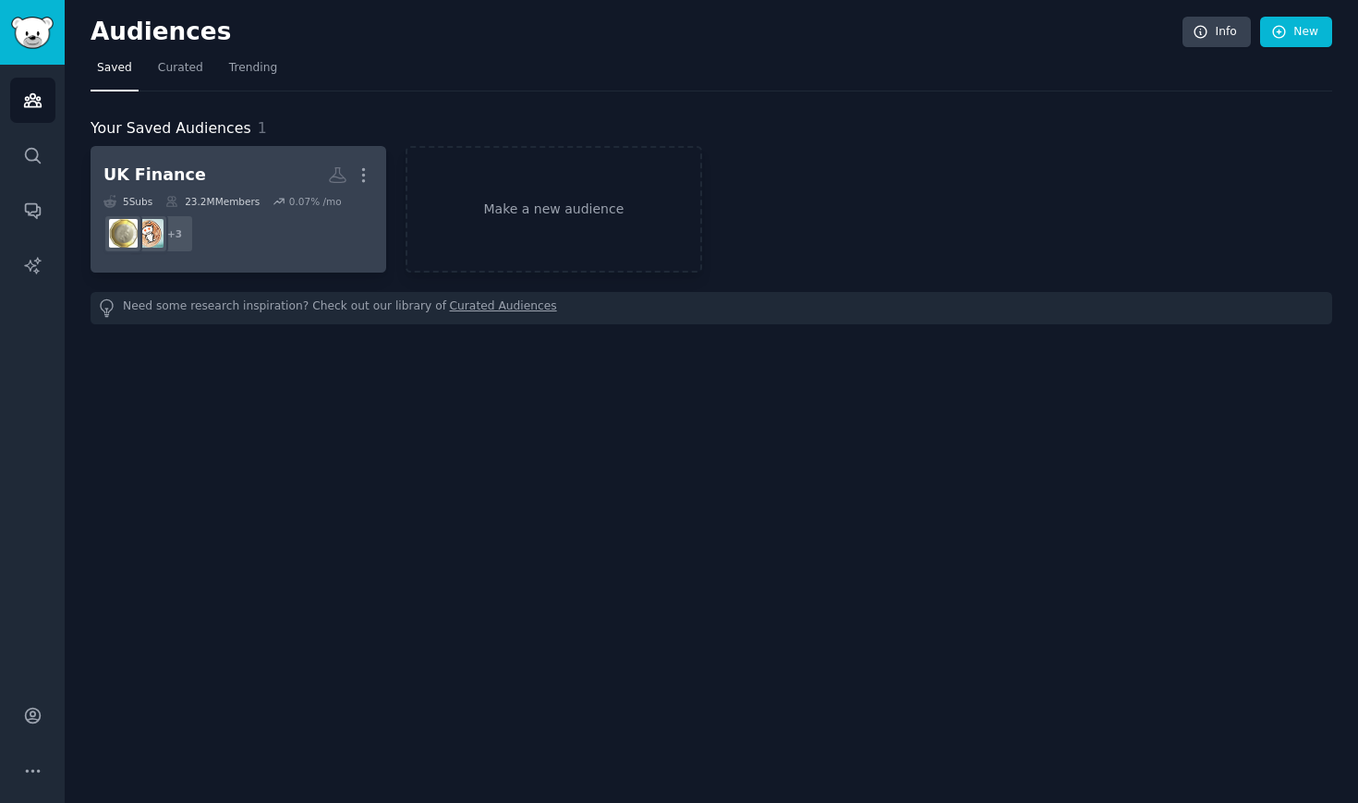
click at [254, 195] on div "23.2M Members" at bounding box center [212, 201] width 94 height 13
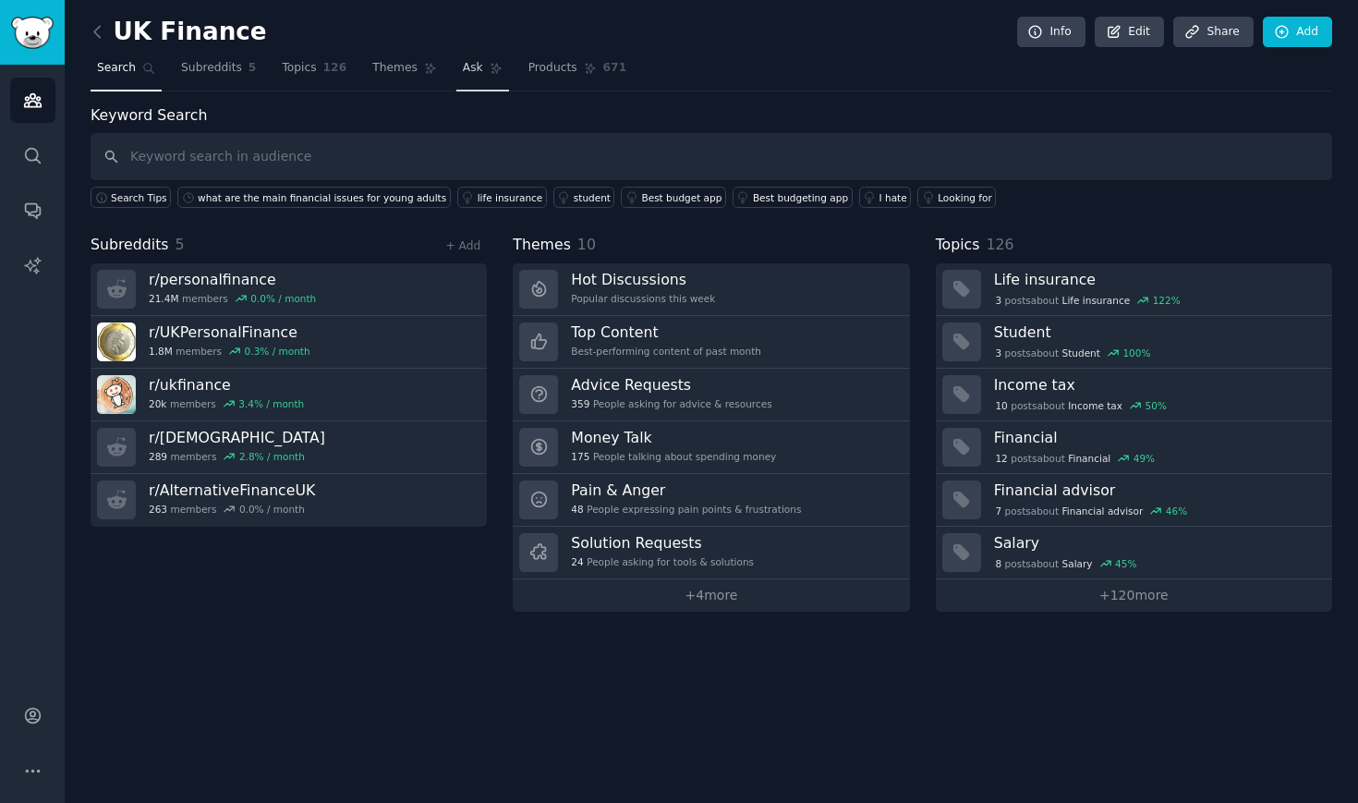
click at [471, 68] on span "Ask" at bounding box center [473, 68] width 20 height 17
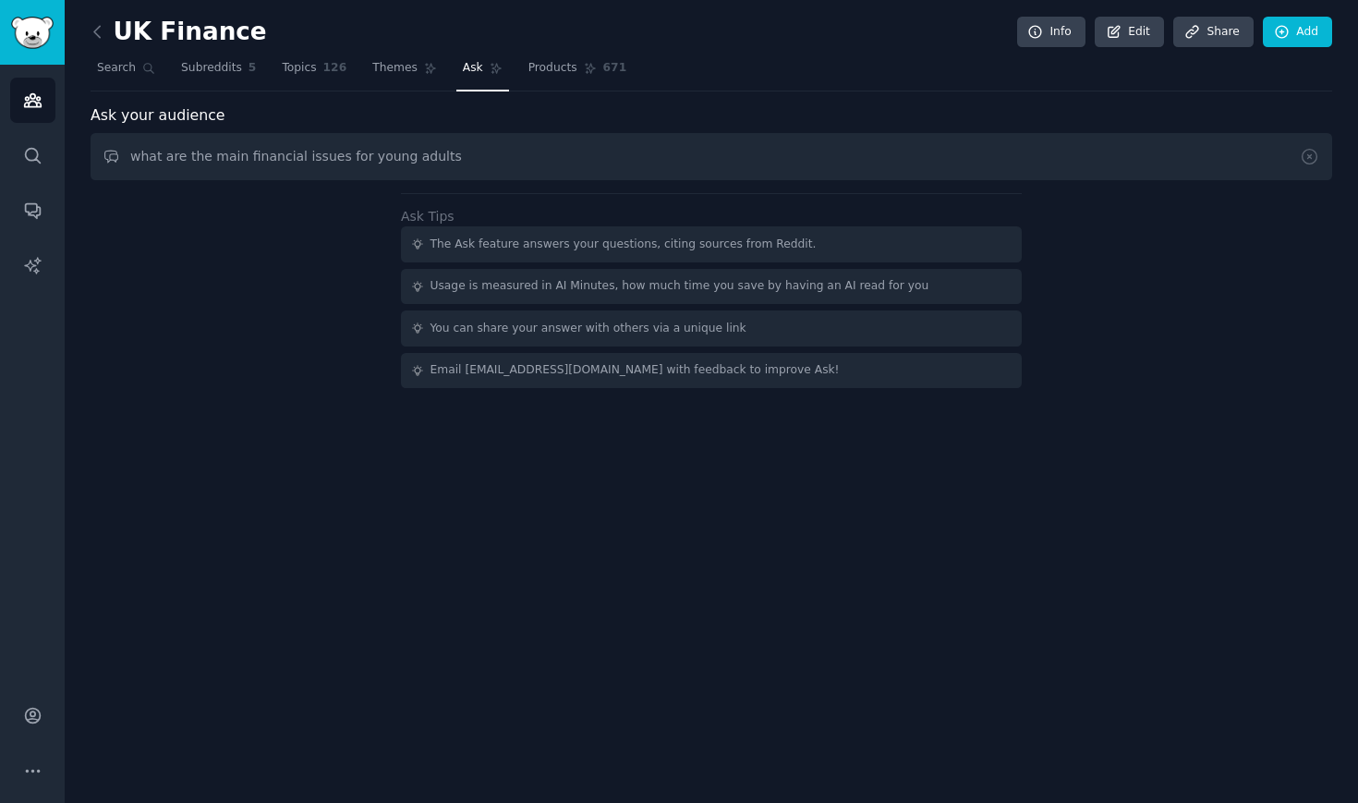
type input "what are the main financial issues for young adults"
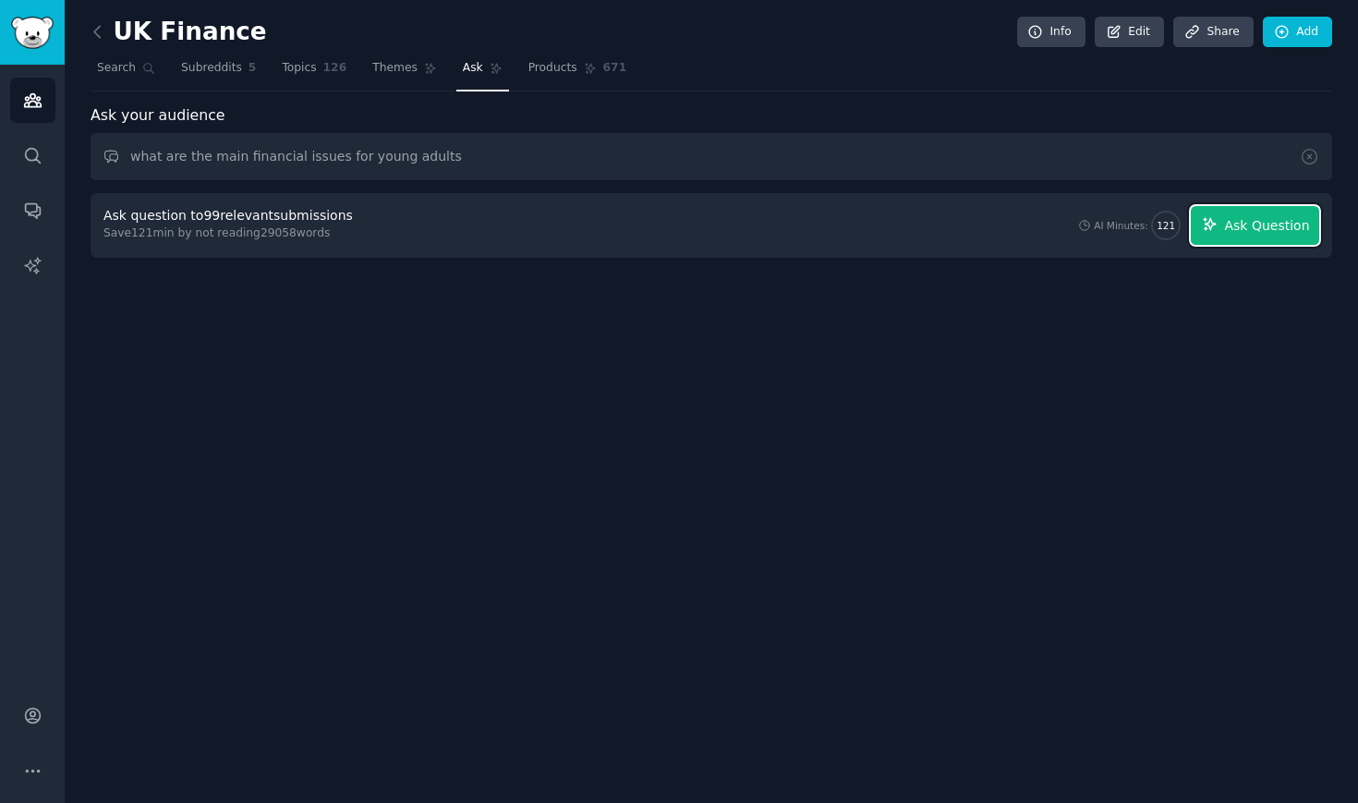
click at [1240, 225] on span "Ask Question" at bounding box center [1266, 225] width 85 height 19
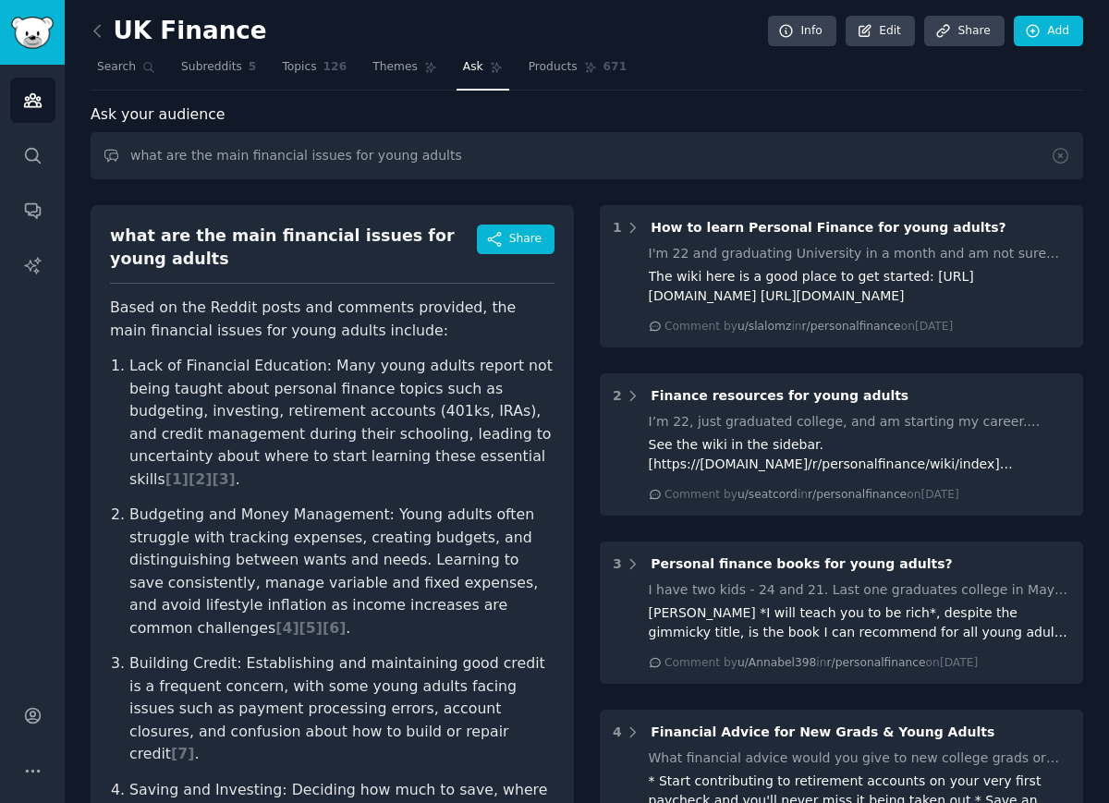
scroll to position [1, 0]
